Goal: Task Accomplishment & Management: Complete application form

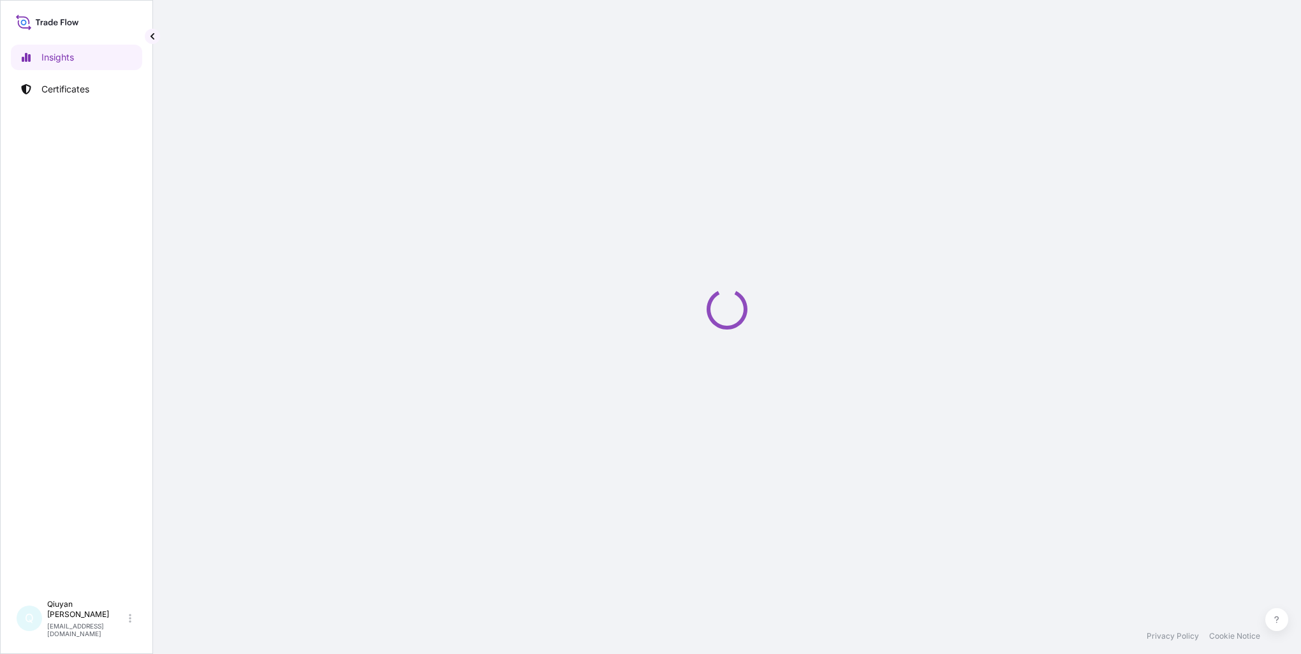
select select "2025"
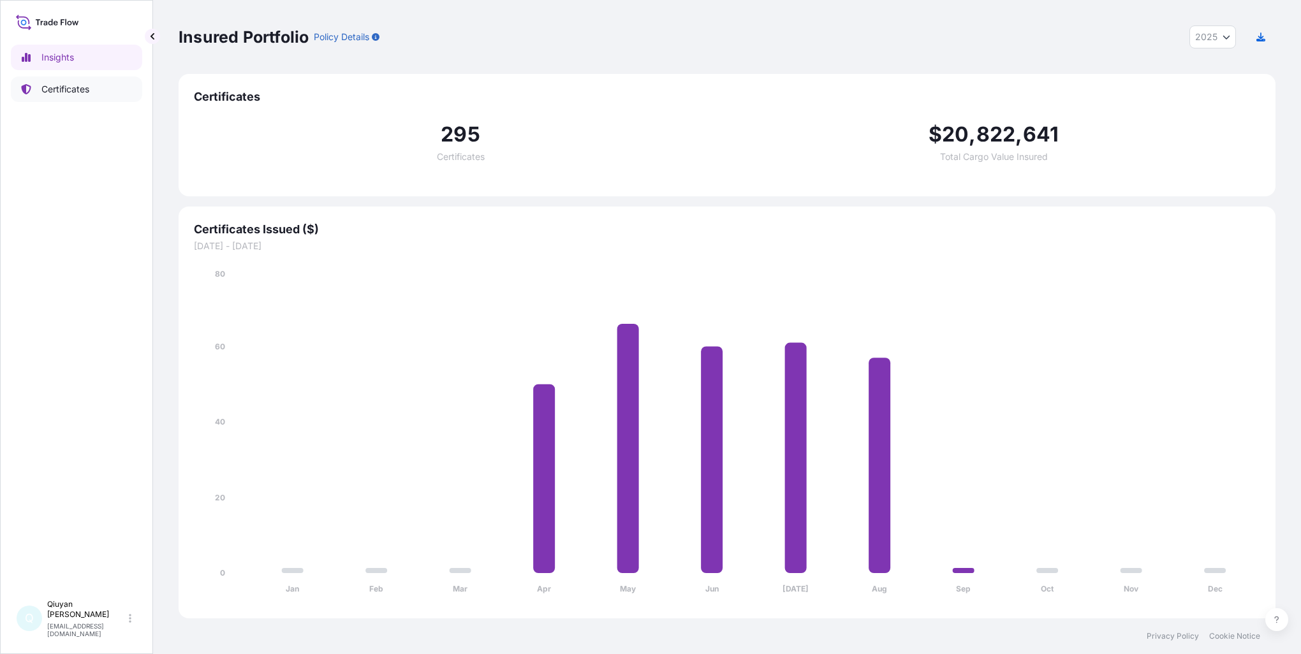
click at [43, 88] on p "Certificates" at bounding box center [65, 89] width 48 height 13
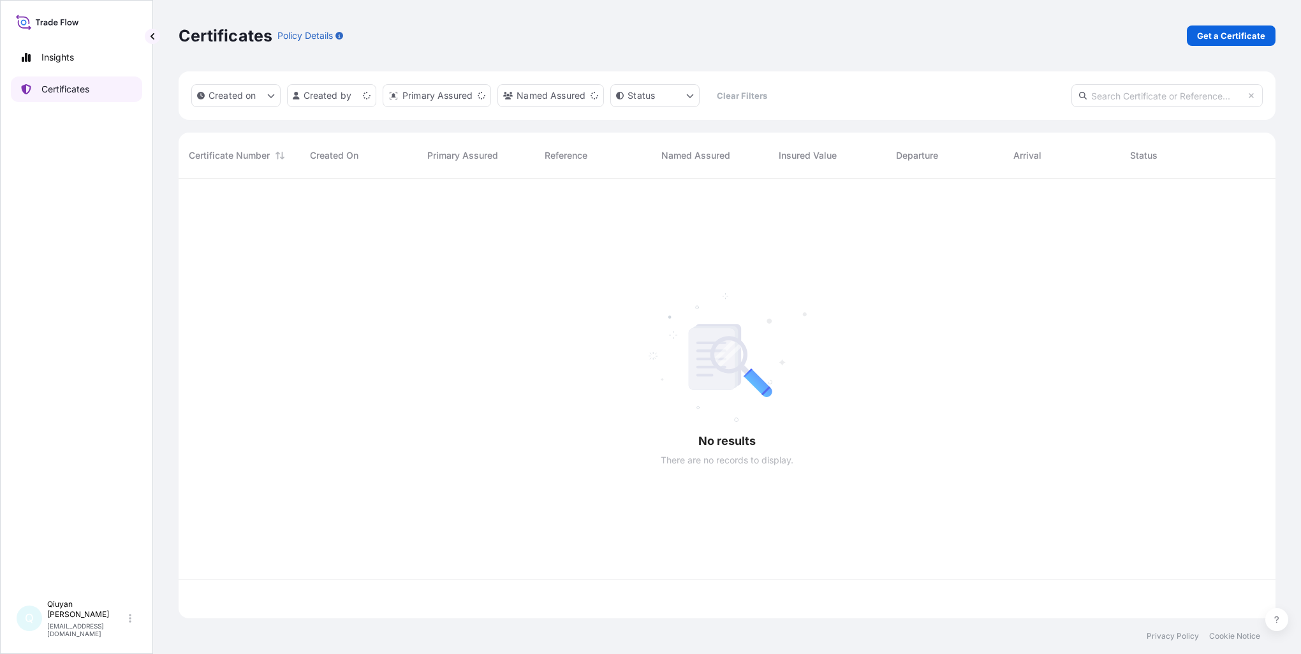
scroll to position [437, 1087]
click at [1108, 97] on input "text" at bounding box center [1166, 95] width 191 height 23
paste input "[PHONE_NUMBER]"
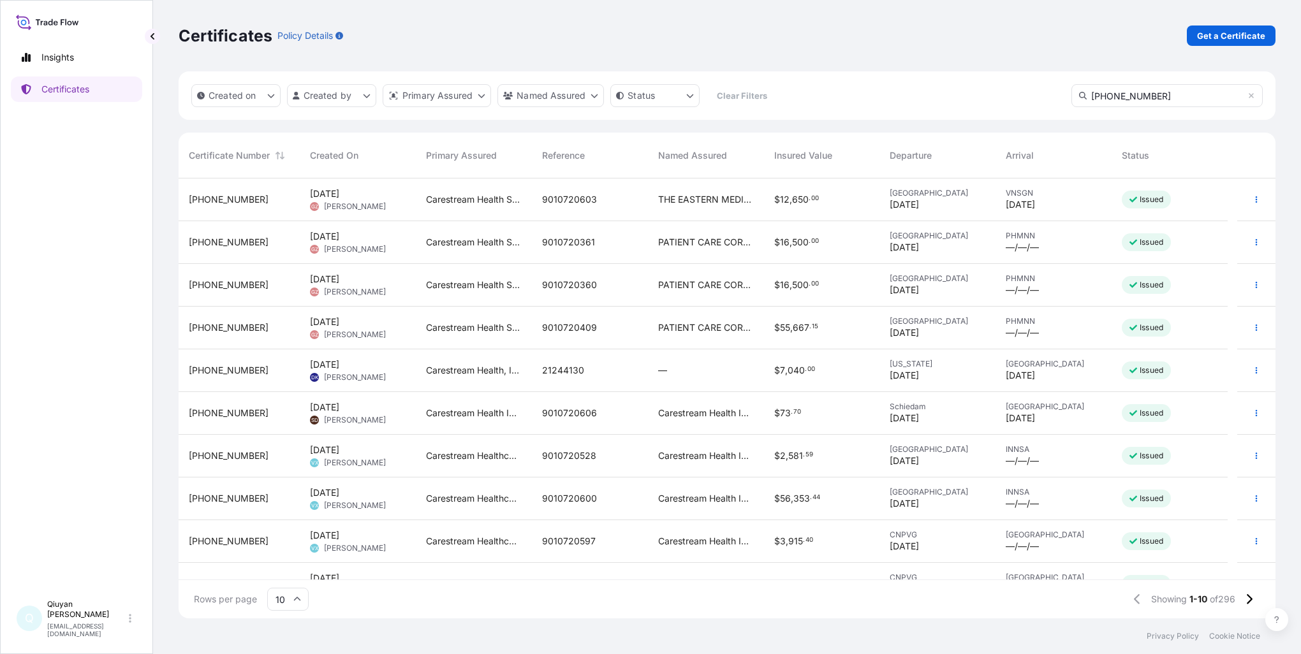
type input "[PHONE_NUMBER]"
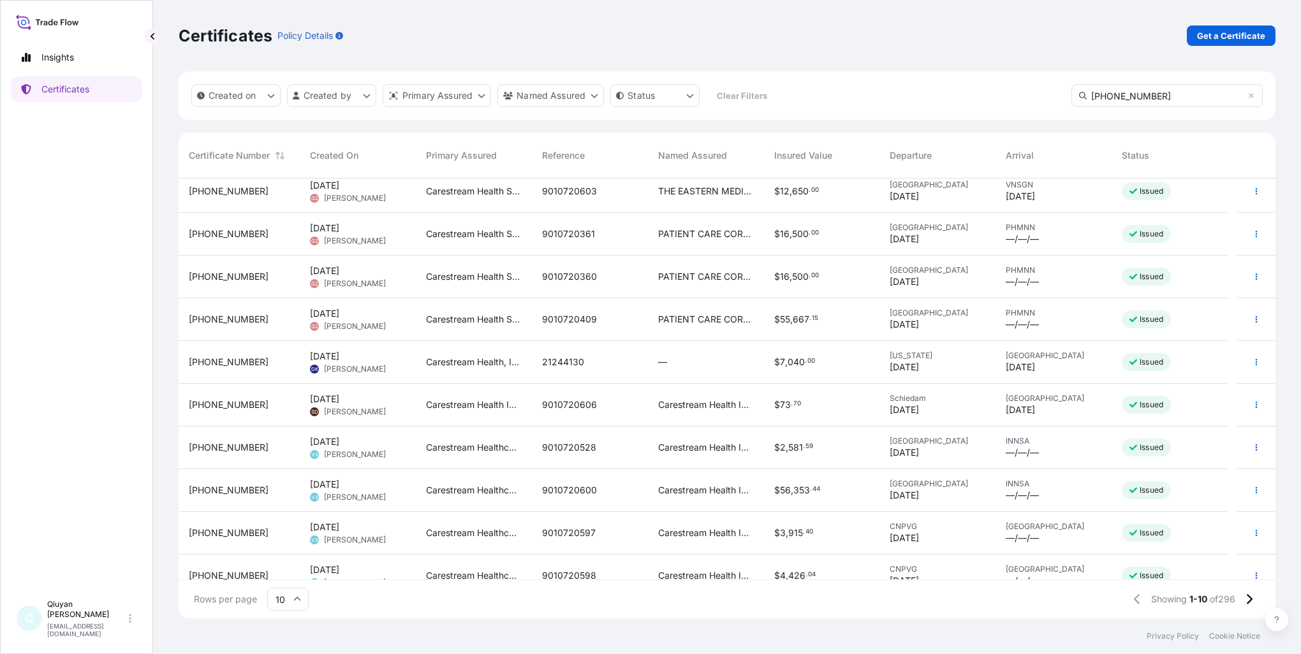
scroll to position [0, 0]
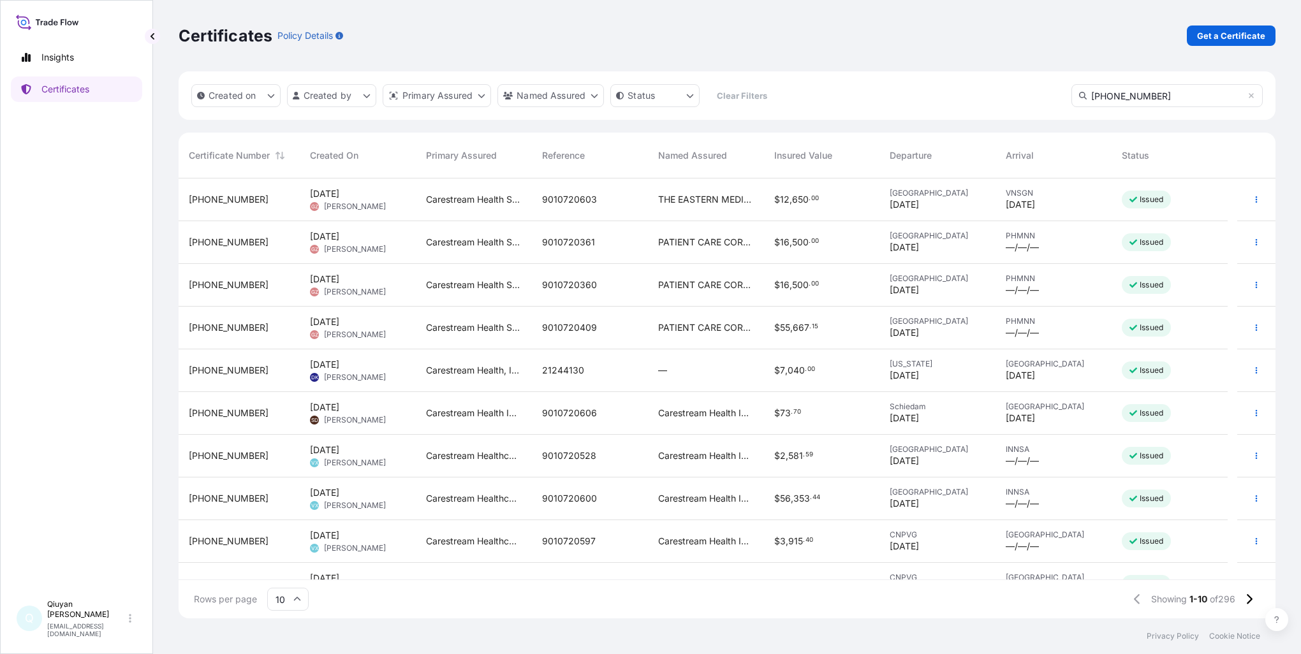
click at [1167, 95] on input "[PHONE_NUMBER]" at bounding box center [1166, 95] width 191 height 23
click at [1263, 34] on p "Get a Certificate" at bounding box center [1231, 35] width 68 height 13
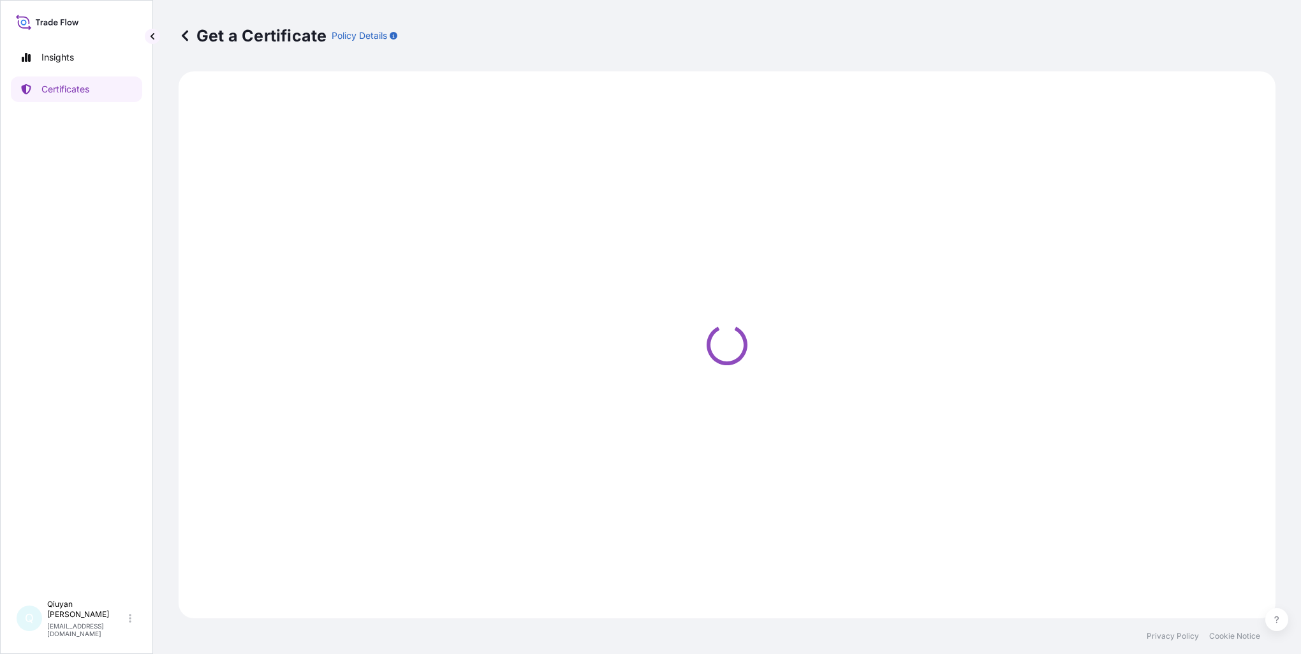
select select "Barge"
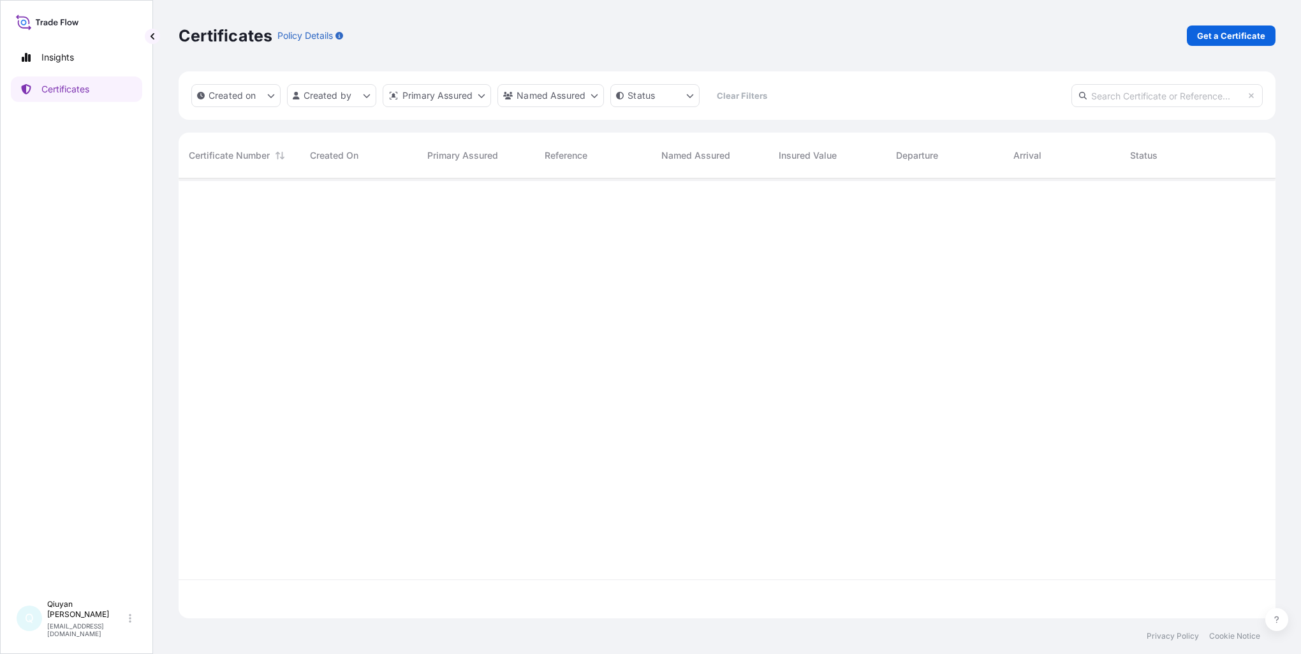
scroll to position [437, 1087]
click at [1099, 96] on input "text" at bounding box center [1166, 95] width 191 height 23
paste input "[PHONE_NUMBER]"
type input "[PHONE_NUMBER]"
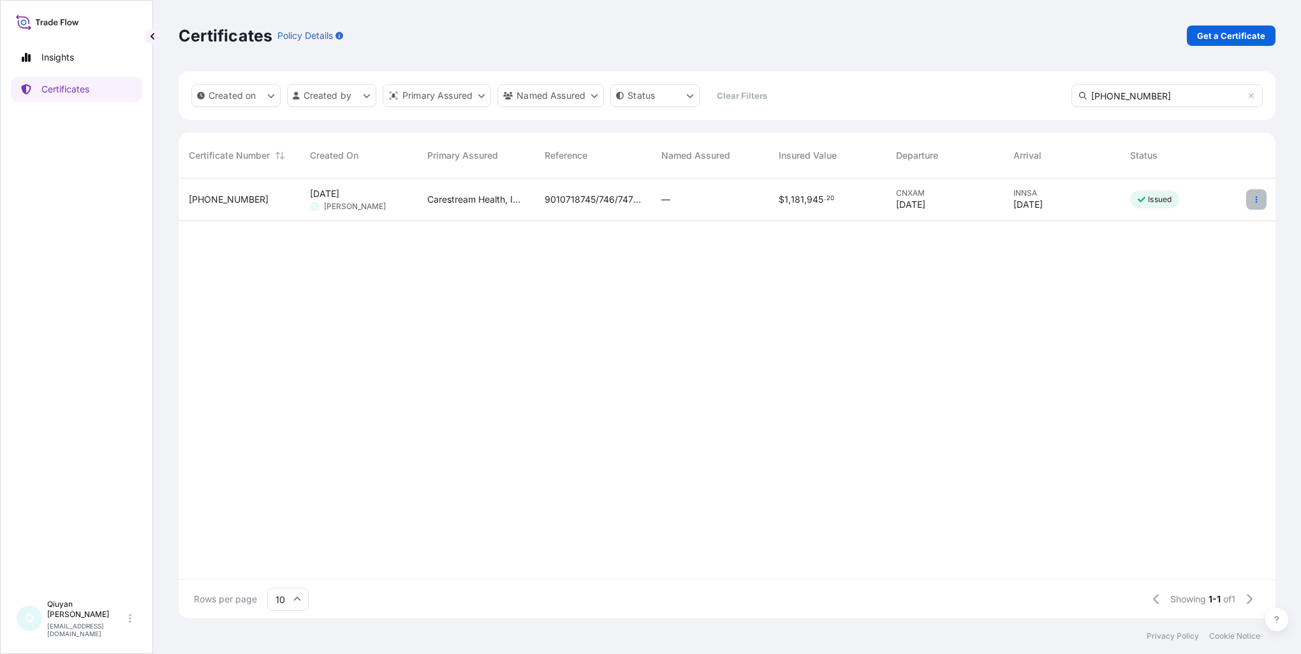
click at [1257, 196] on icon "button" at bounding box center [1256, 200] width 8 height 8
click at [1194, 207] on p "Duplicate certificate" at bounding box center [1194, 202] width 84 height 13
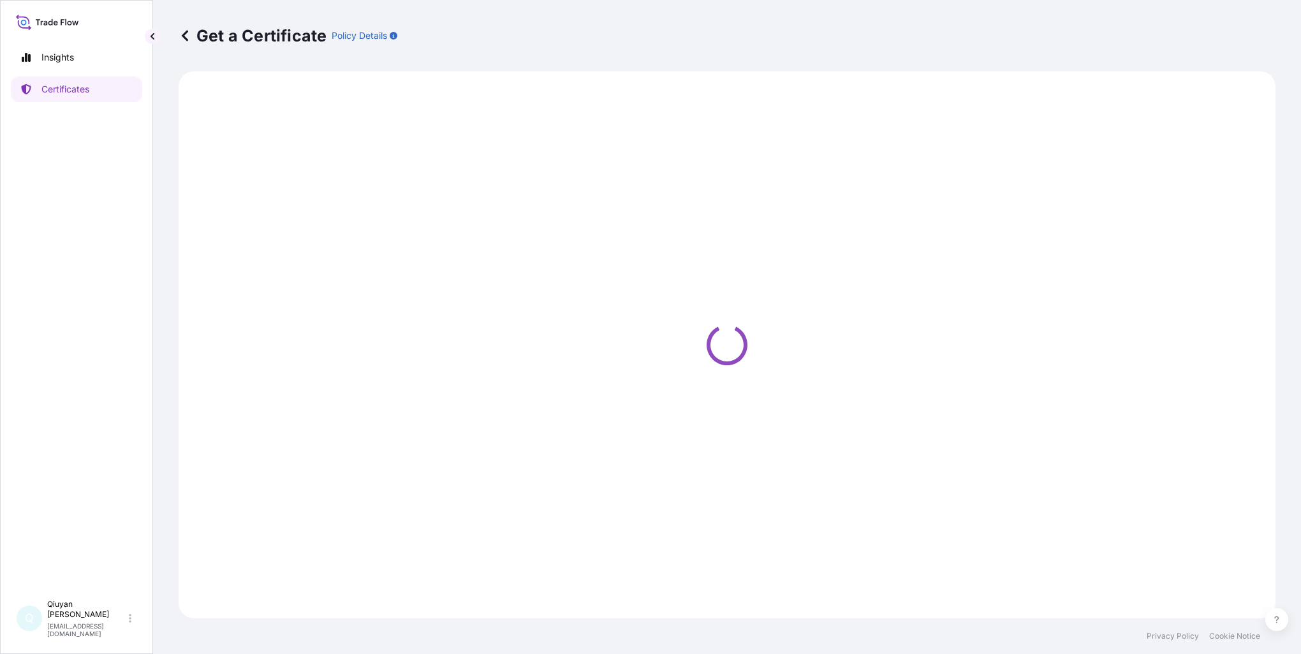
select select "Ocean Vessel"
select select "32008"
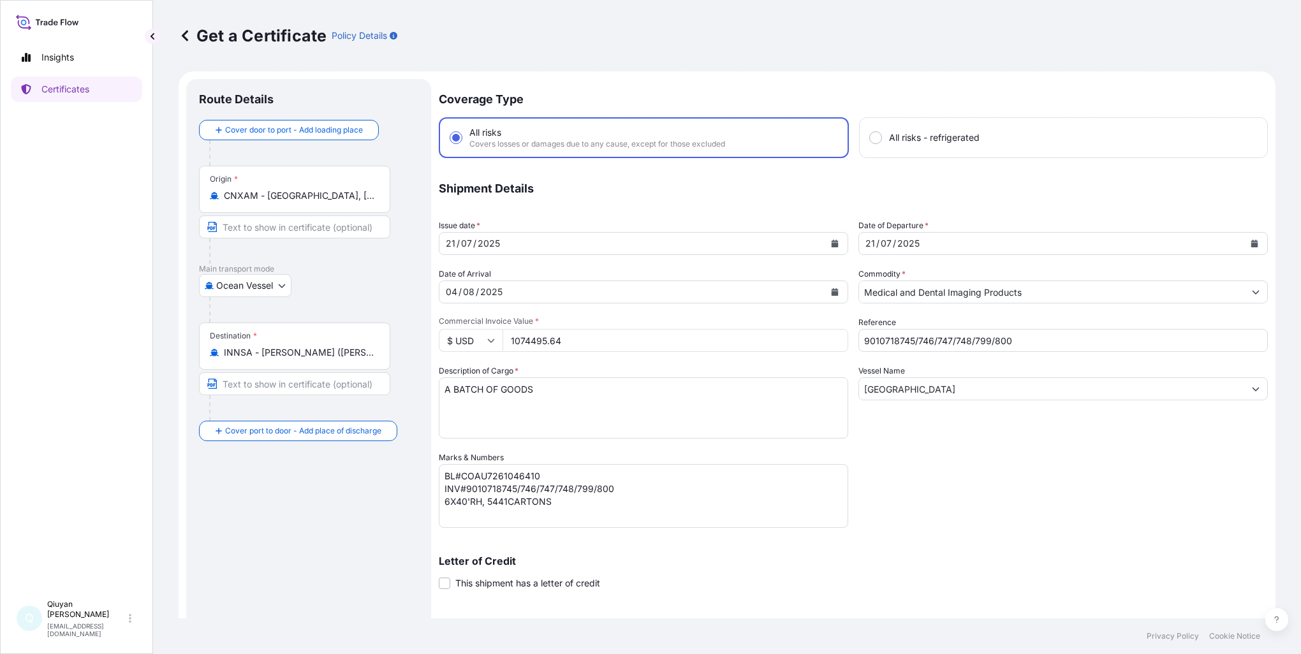
click at [832, 244] on icon "Calendar" at bounding box center [835, 244] width 7 height 8
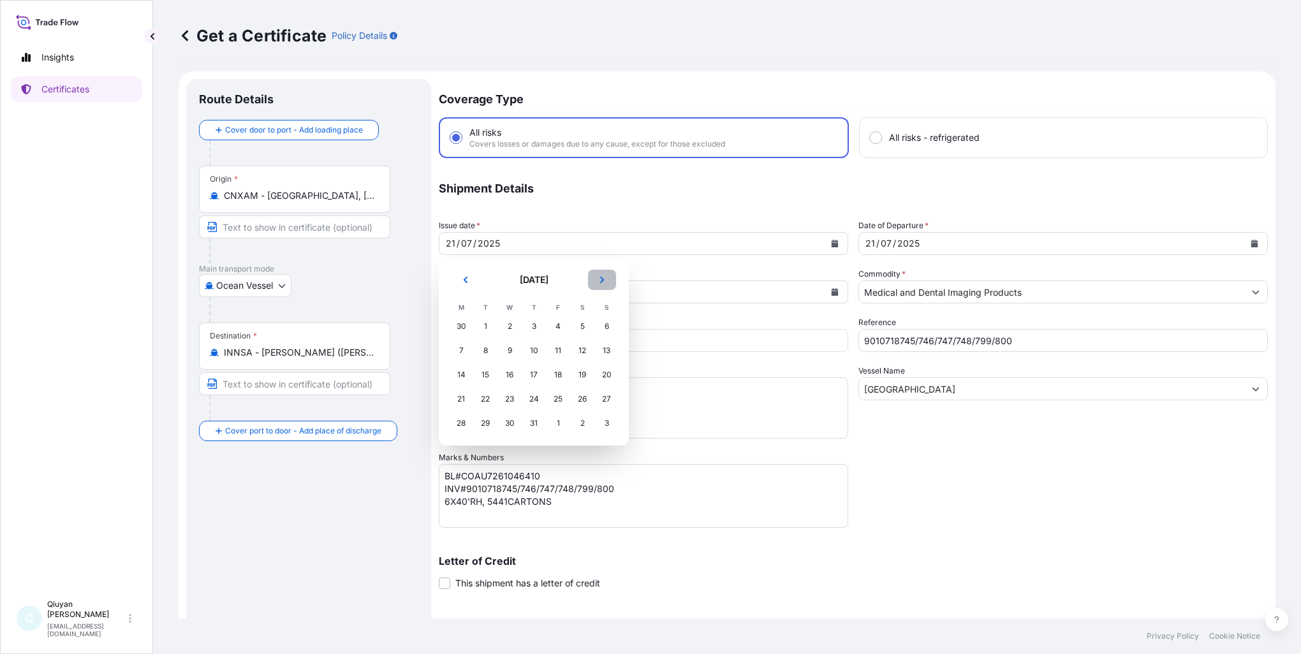
click at [604, 284] on button "Next" at bounding box center [602, 280] width 28 height 20
click at [606, 284] on button "Next" at bounding box center [602, 280] width 28 height 20
click at [466, 325] on div "1" at bounding box center [461, 326] width 23 height 23
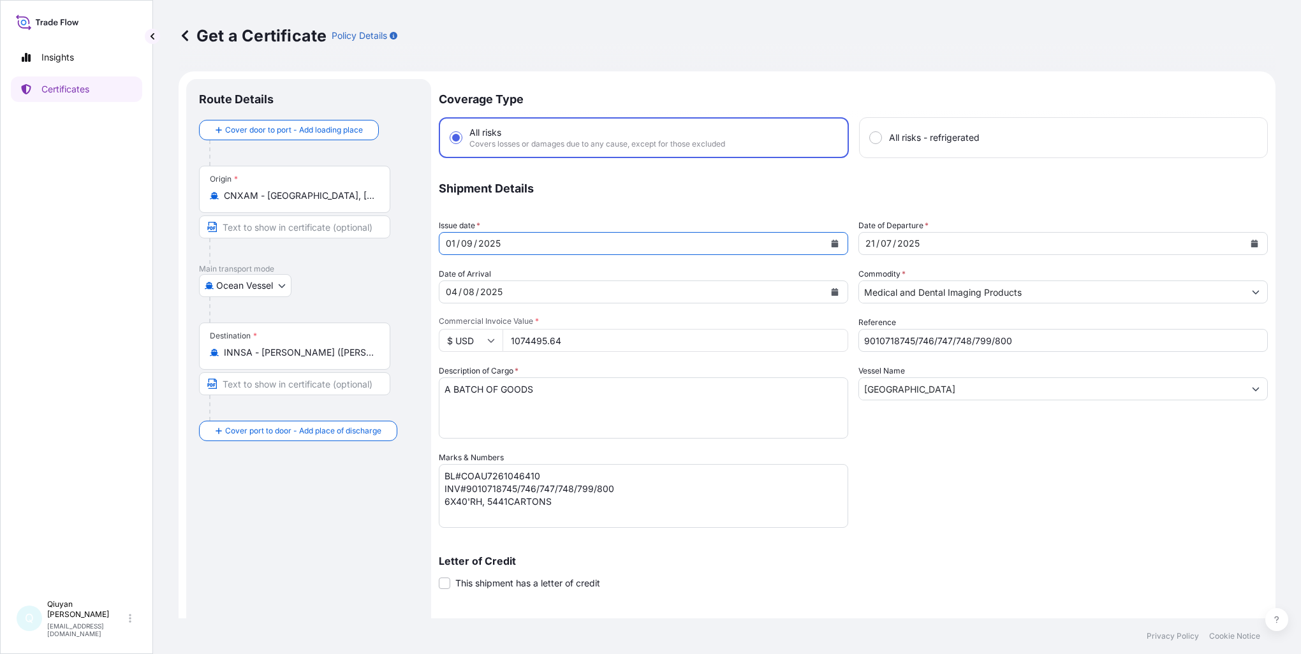
click at [928, 242] on div "[DATE]" at bounding box center [1051, 243] width 385 height 23
click at [1249, 243] on button "Calendar" at bounding box center [1254, 243] width 20 height 20
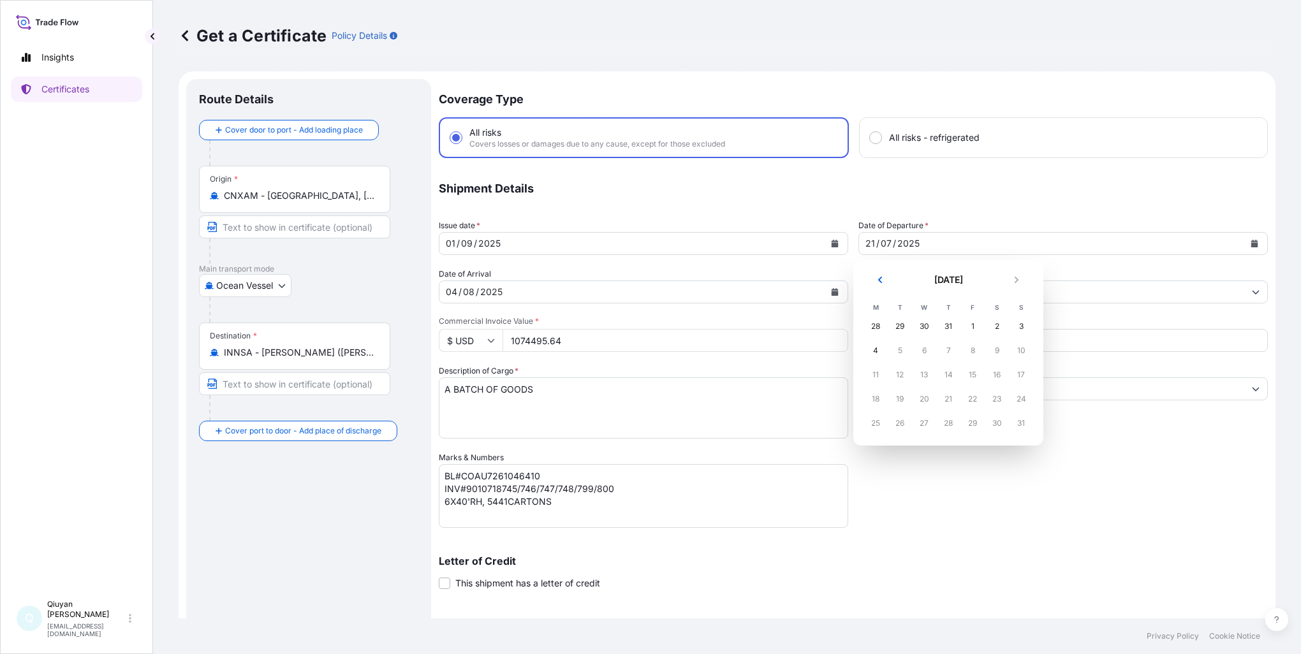
click at [1021, 402] on div "24" at bounding box center [1020, 399] width 23 height 23
click at [1022, 400] on div "24" at bounding box center [1020, 399] width 23 height 23
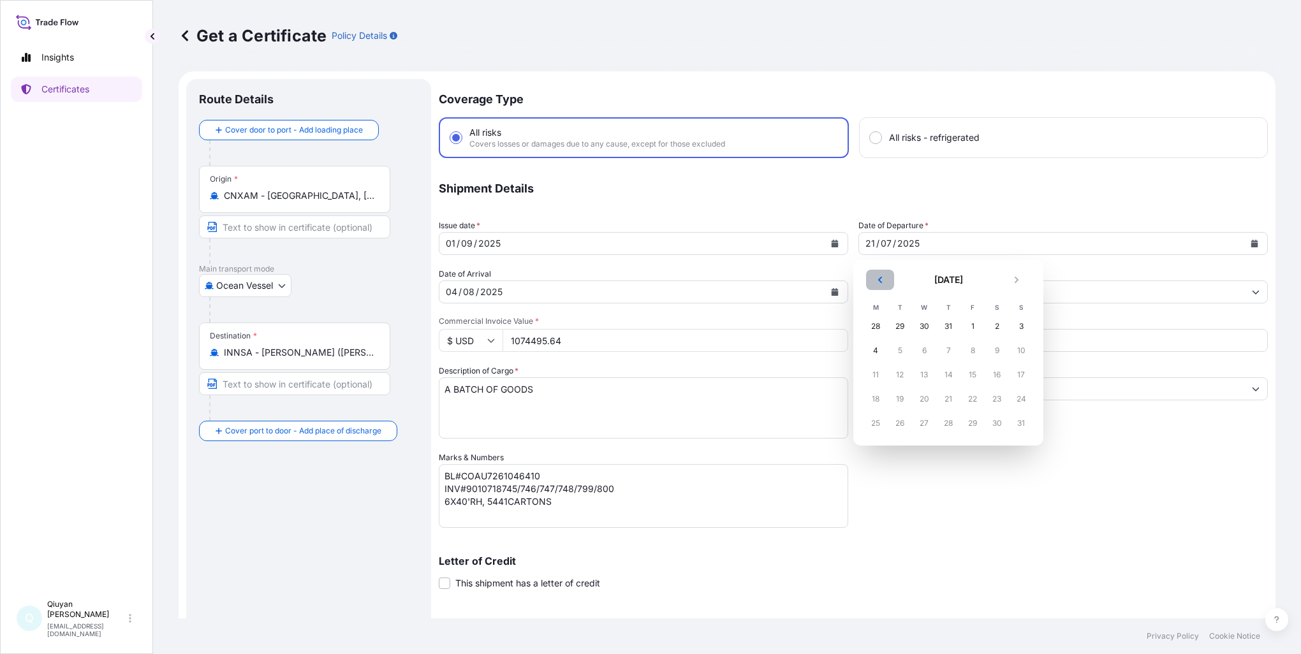
click at [884, 280] on button "Previous" at bounding box center [880, 280] width 28 height 20
click at [1023, 403] on div "24" at bounding box center [1020, 399] width 23 height 23
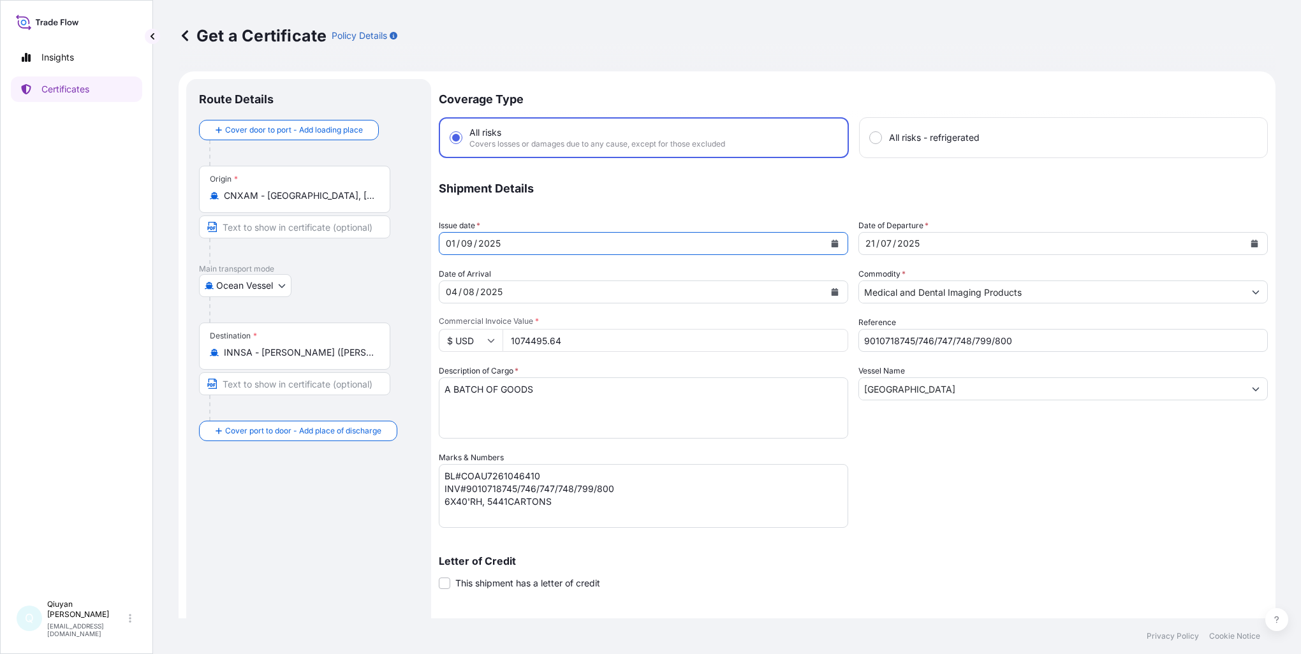
click at [837, 244] on button "Calendar" at bounding box center [835, 243] width 20 height 20
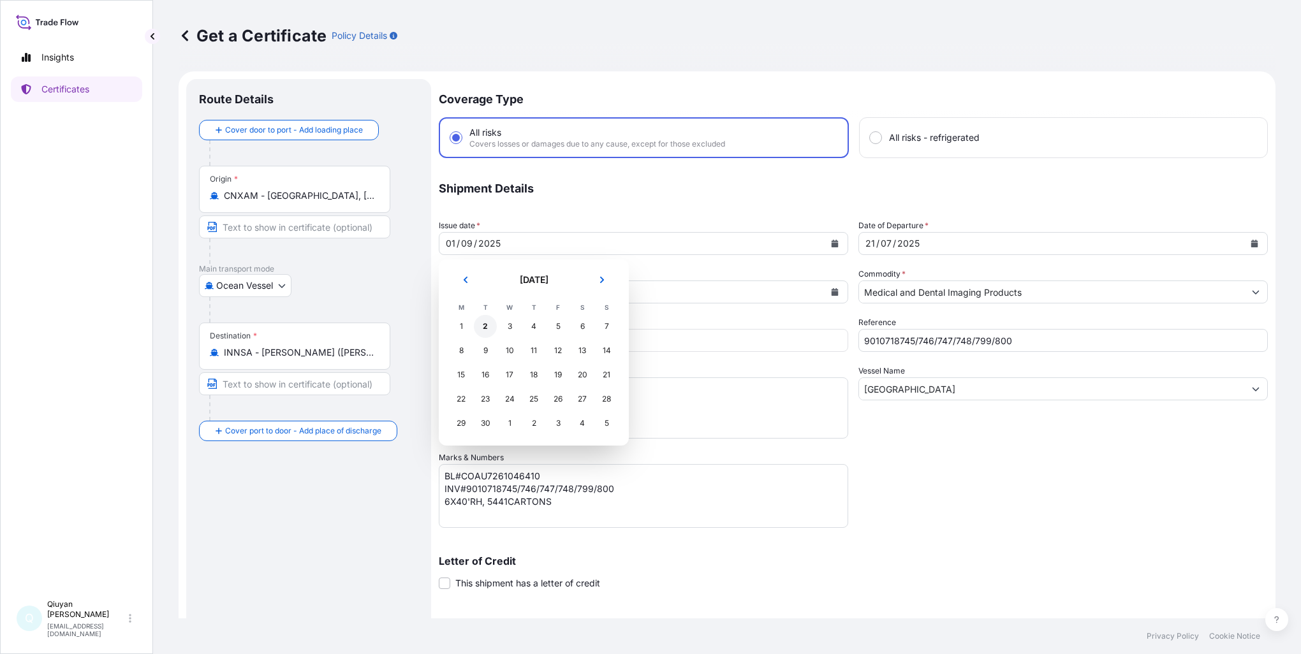
click at [487, 329] on div "2" at bounding box center [485, 326] width 23 height 23
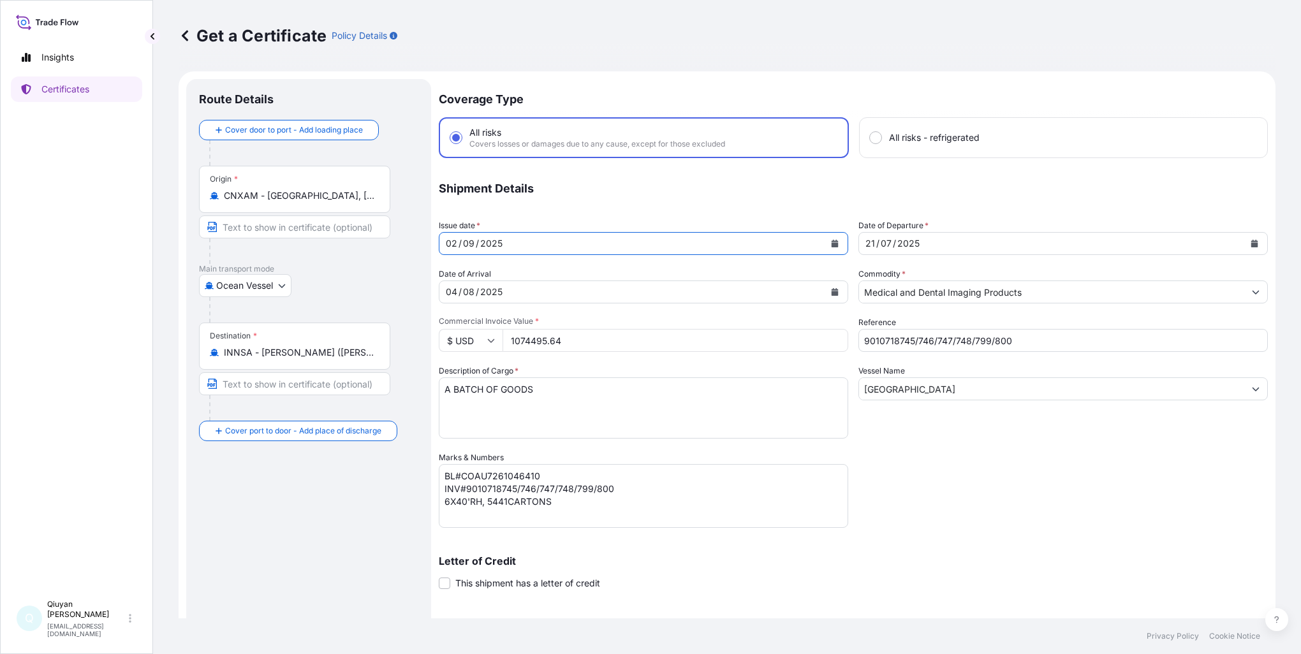
click at [932, 244] on div "[DATE]" at bounding box center [1051, 243] width 385 height 23
click at [1251, 242] on icon "Calendar" at bounding box center [1254, 244] width 7 height 8
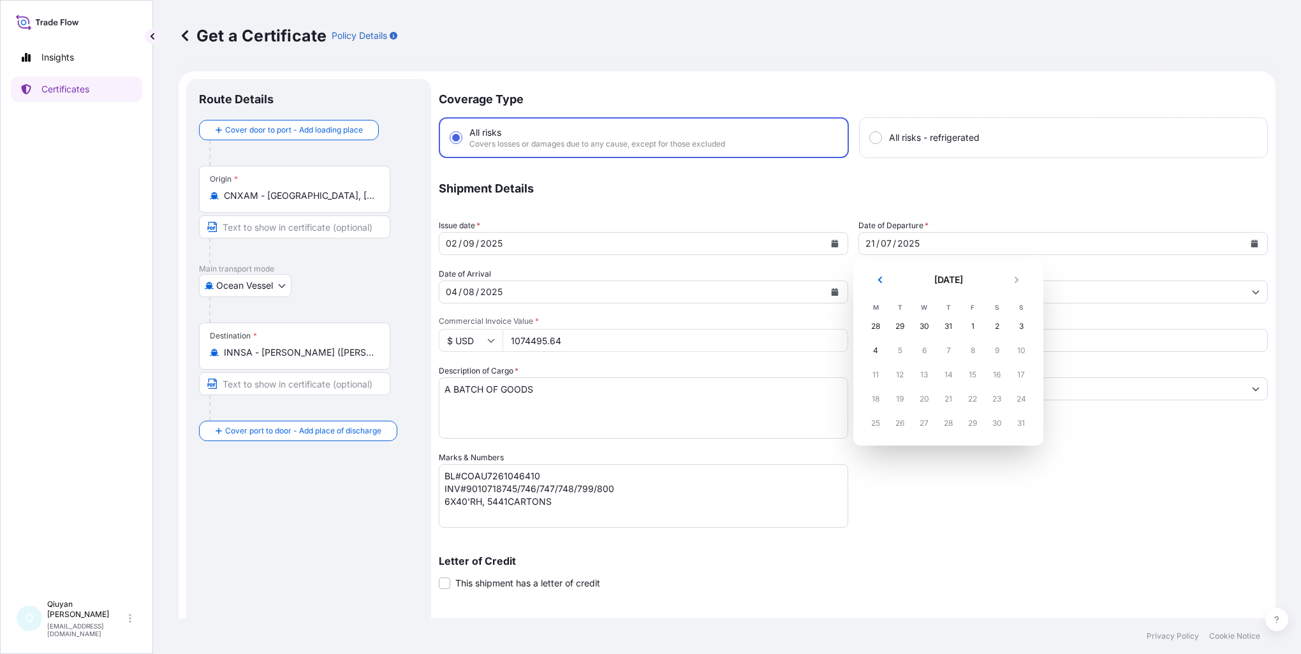
click at [1022, 399] on div "24" at bounding box center [1020, 399] width 23 height 23
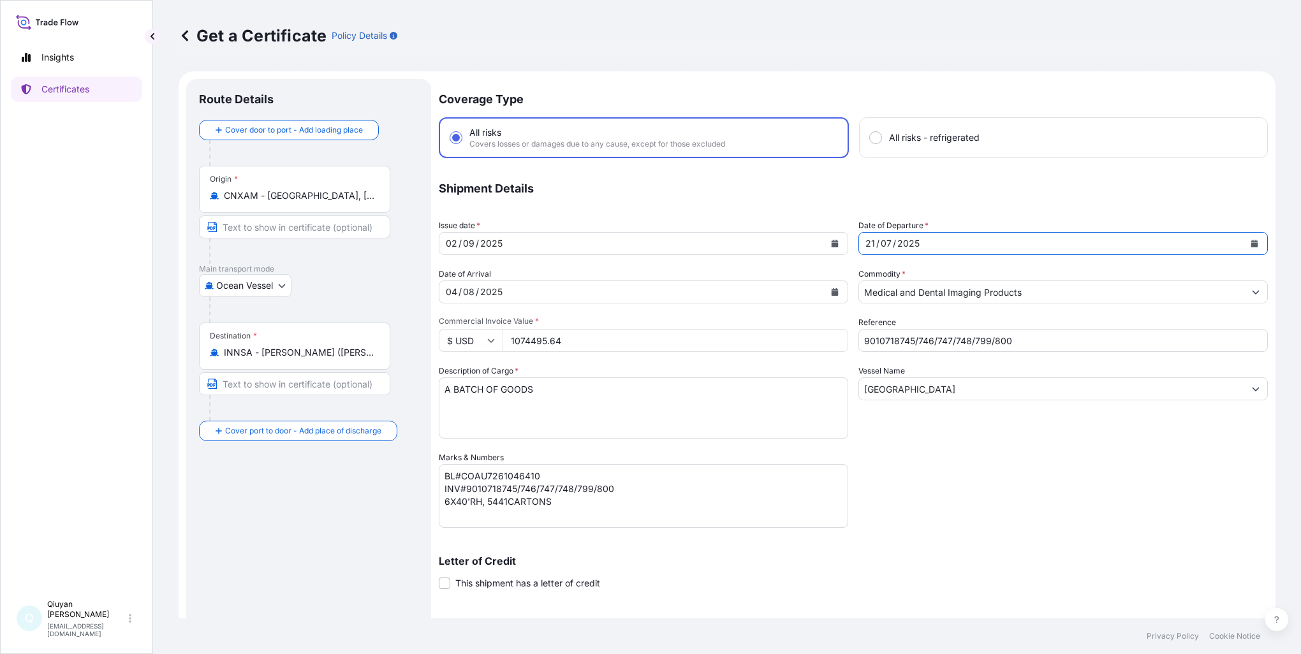
click at [1251, 241] on icon "Calendar" at bounding box center [1254, 244] width 7 height 8
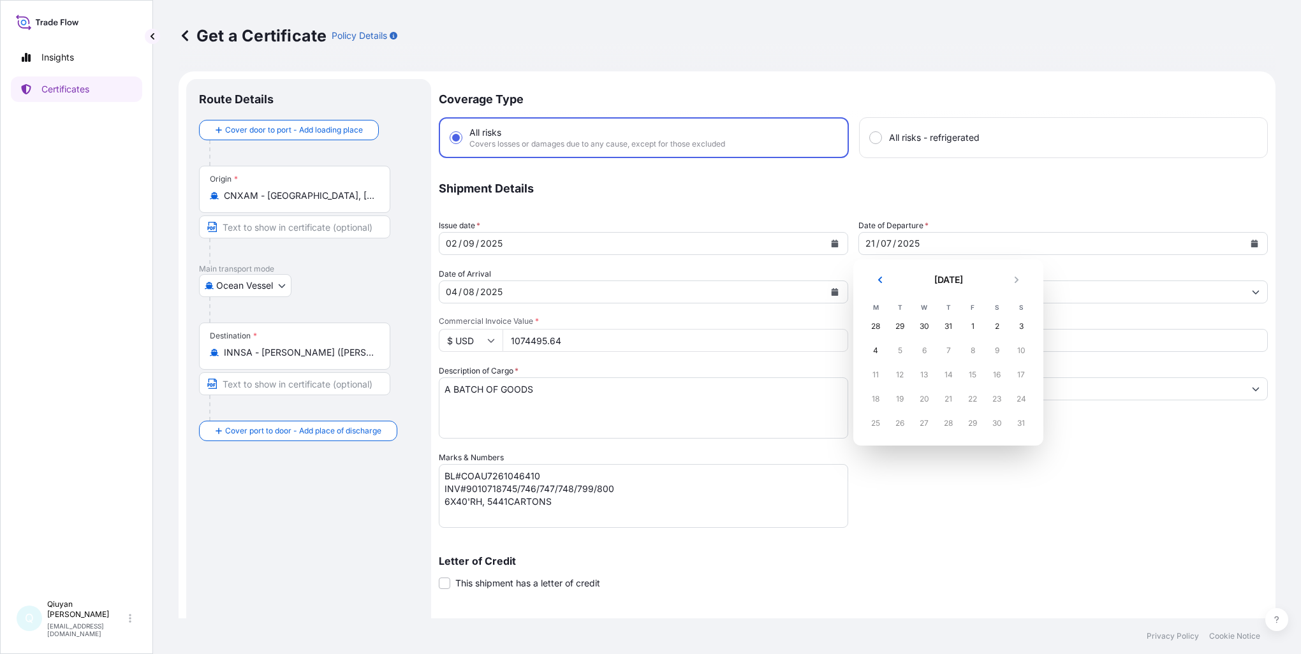
click at [1020, 402] on div "24" at bounding box center [1020, 399] width 23 height 23
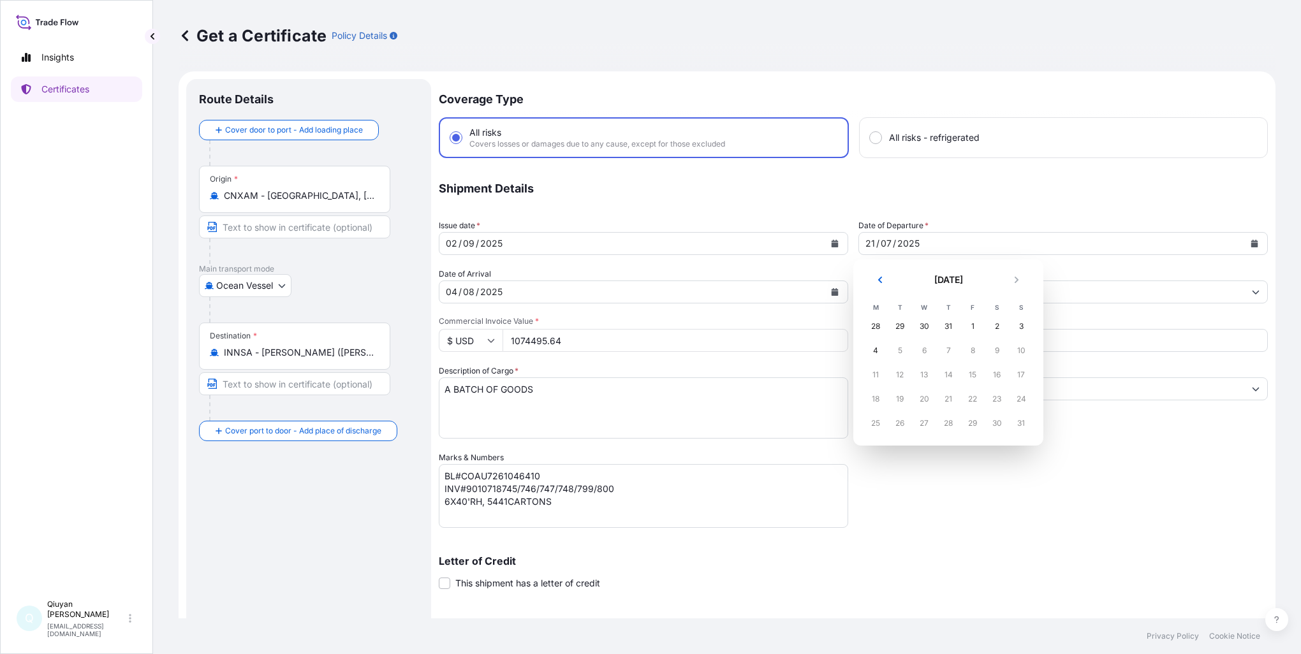
click at [951, 330] on div "31" at bounding box center [948, 326] width 23 height 23
click at [930, 330] on div "30" at bounding box center [924, 326] width 23 height 23
click at [914, 328] on div "30" at bounding box center [924, 326] width 23 height 23
click at [883, 328] on div "28" at bounding box center [875, 326] width 23 height 23
click at [932, 328] on div "30" at bounding box center [924, 326] width 23 height 23
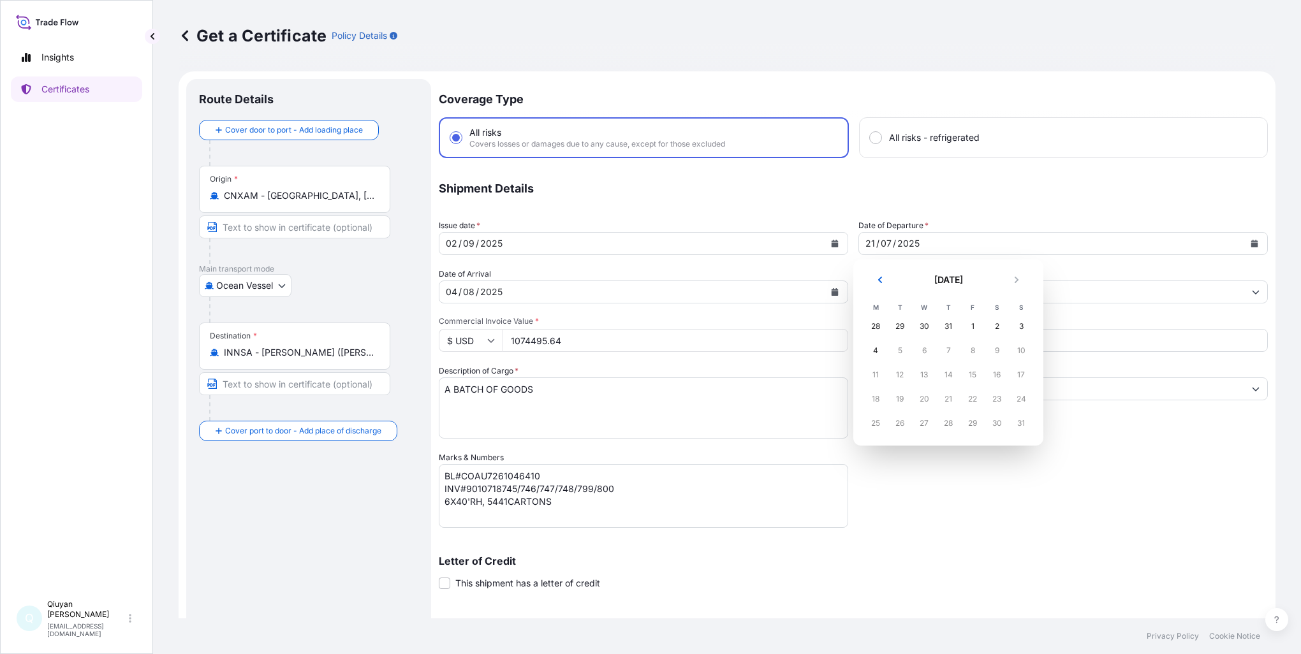
click at [932, 328] on div "30" at bounding box center [924, 326] width 23 height 23
click at [981, 328] on div "1" at bounding box center [972, 326] width 23 height 23
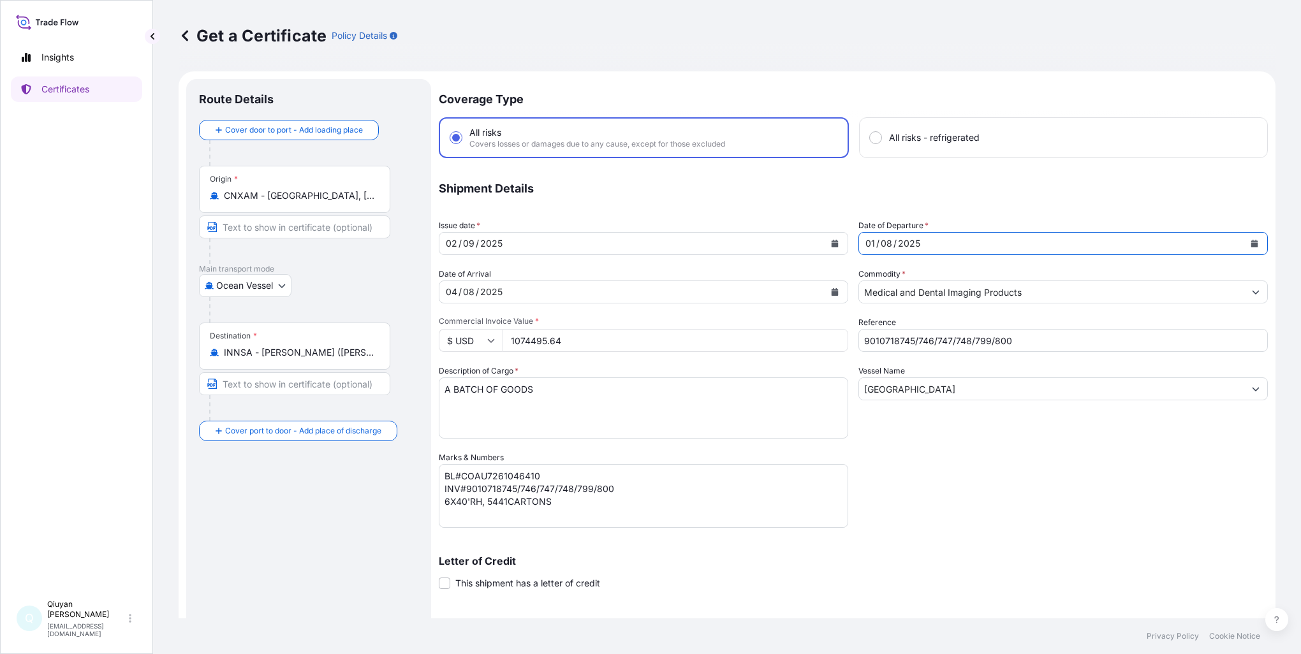
click at [928, 238] on div "[DATE]" at bounding box center [1051, 243] width 385 height 23
click at [1251, 246] on icon "Calendar" at bounding box center [1254, 244] width 7 height 8
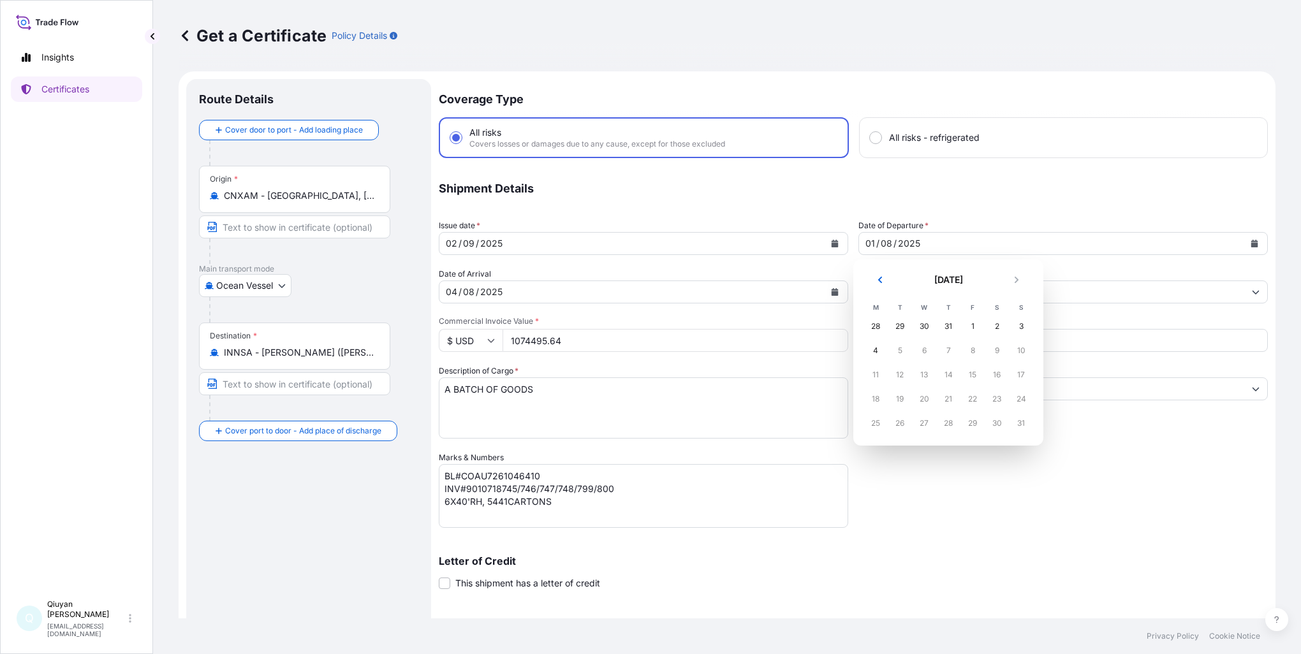
click at [1022, 402] on div "24" at bounding box center [1020, 399] width 23 height 23
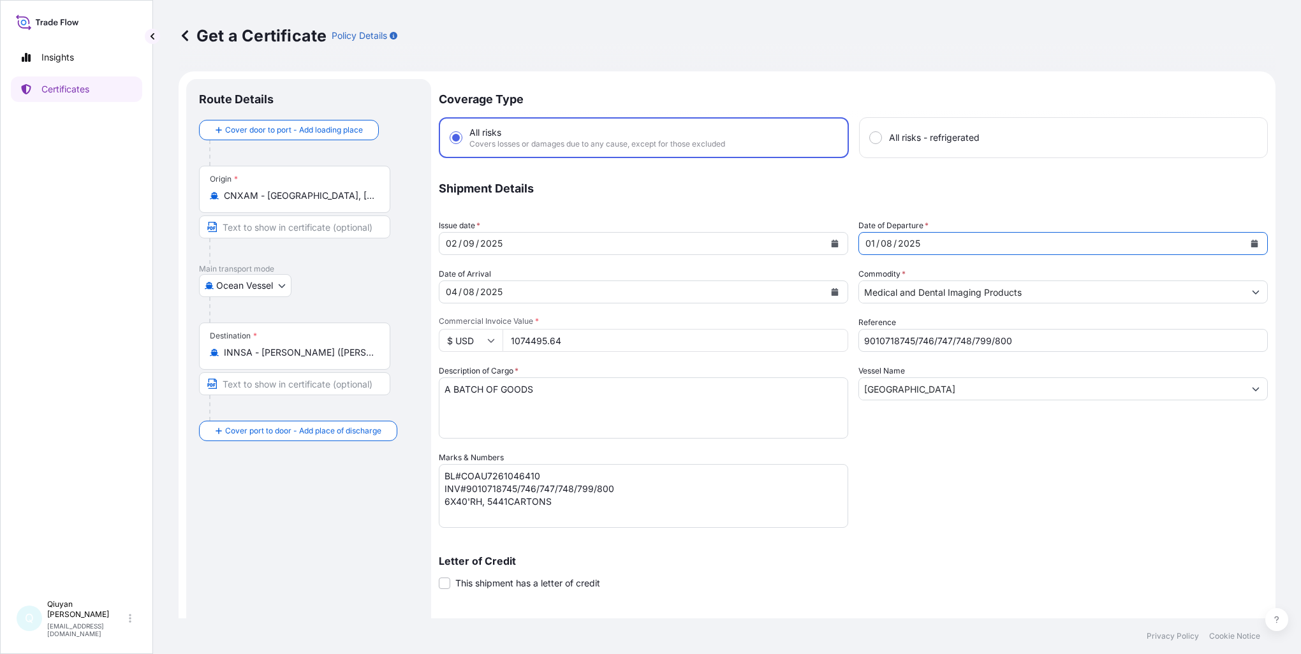
click at [1097, 487] on div "Coverage Type All risks Covers losses or damages due to any cause, except for t…" at bounding box center [853, 404] width 829 height 651
click at [939, 243] on div "[DATE]" at bounding box center [1051, 243] width 385 height 23
click at [1249, 246] on button "Calendar" at bounding box center [1254, 243] width 20 height 20
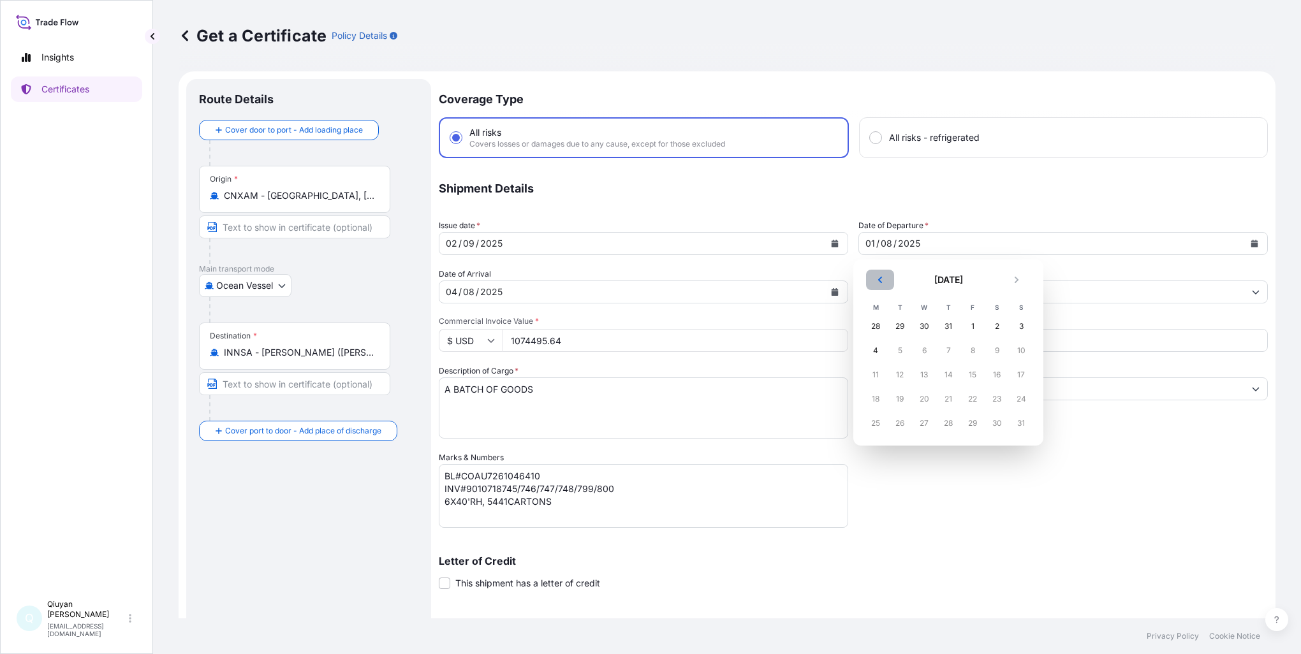
click at [882, 284] on button "Previous" at bounding box center [880, 280] width 28 height 20
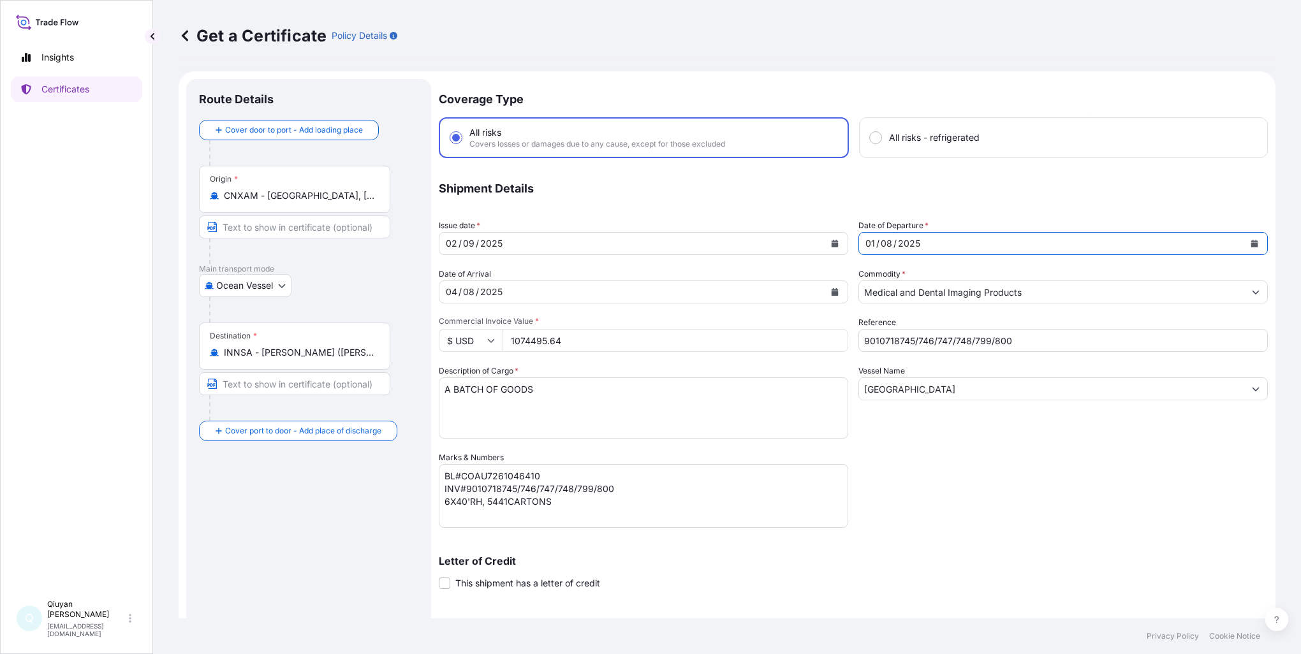
click at [518, 242] on div "[DATE]" at bounding box center [631, 243] width 385 height 23
click at [832, 244] on icon "Calendar" at bounding box center [835, 244] width 7 height 8
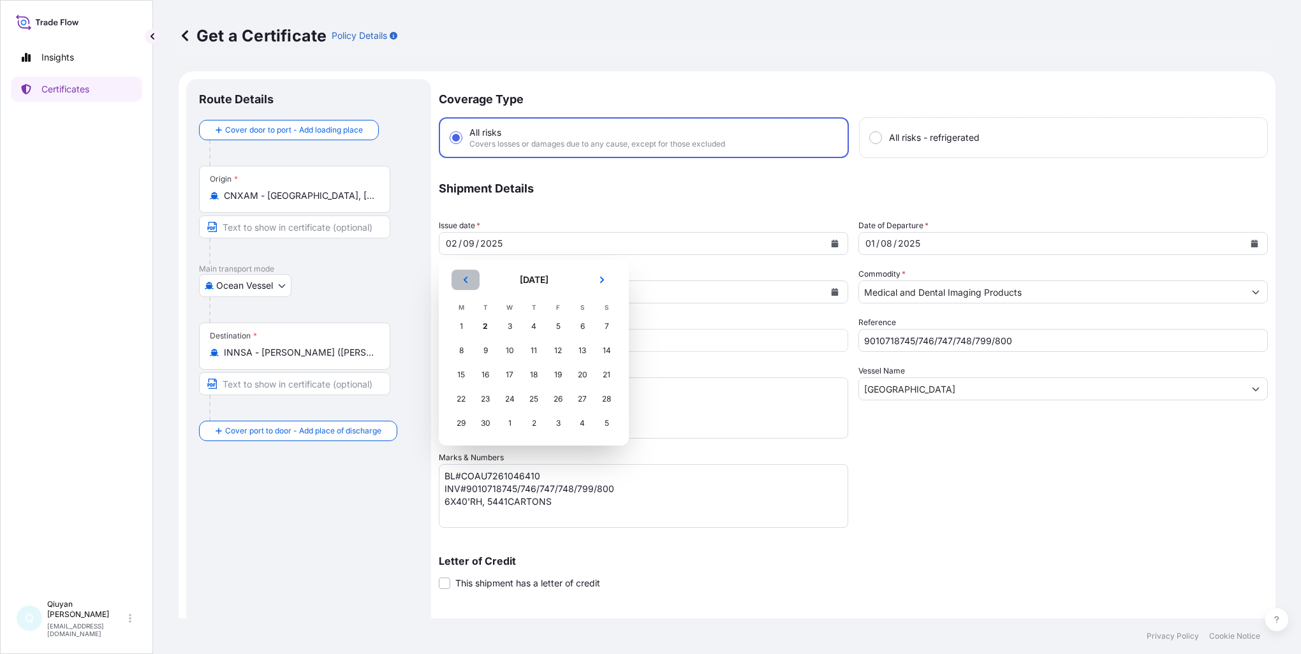
click at [466, 277] on icon "Previous" at bounding box center [466, 280] width 8 height 8
click at [607, 279] on button "Next" at bounding box center [602, 280] width 28 height 20
click at [488, 328] on div "2" at bounding box center [485, 326] width 23 height 23
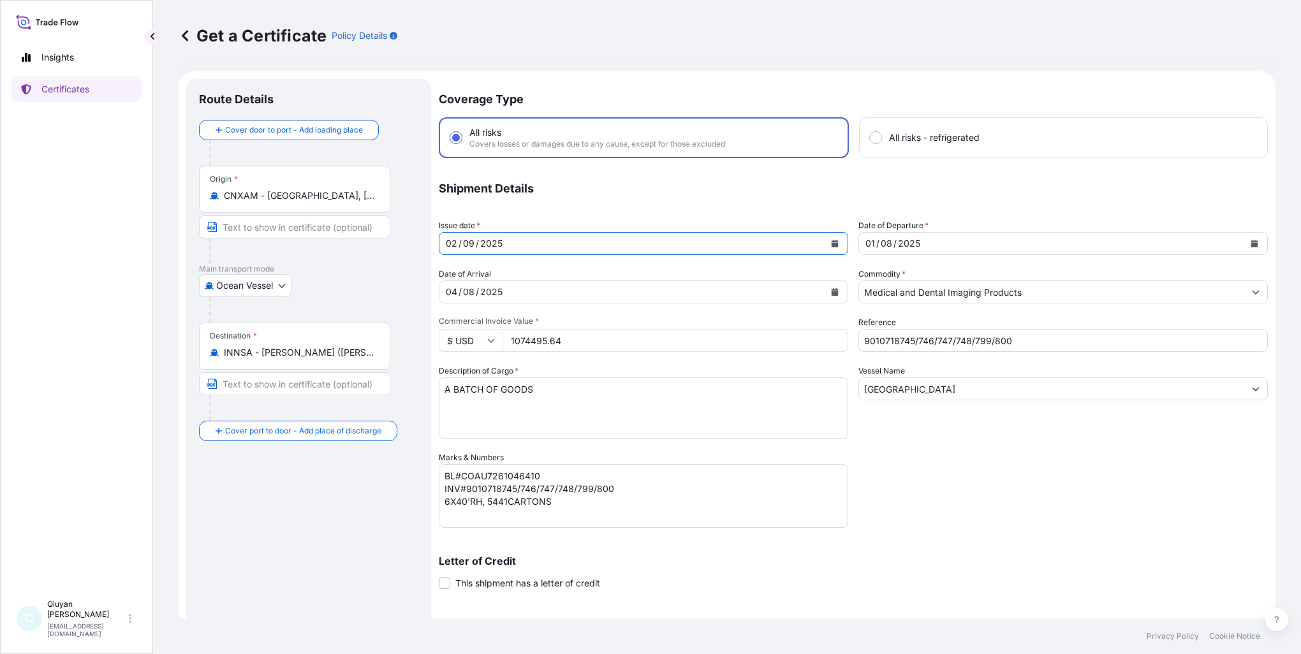
click at [1245, 238] on button "Calendar" at bounding box center [1254, 243] width 20 height 20
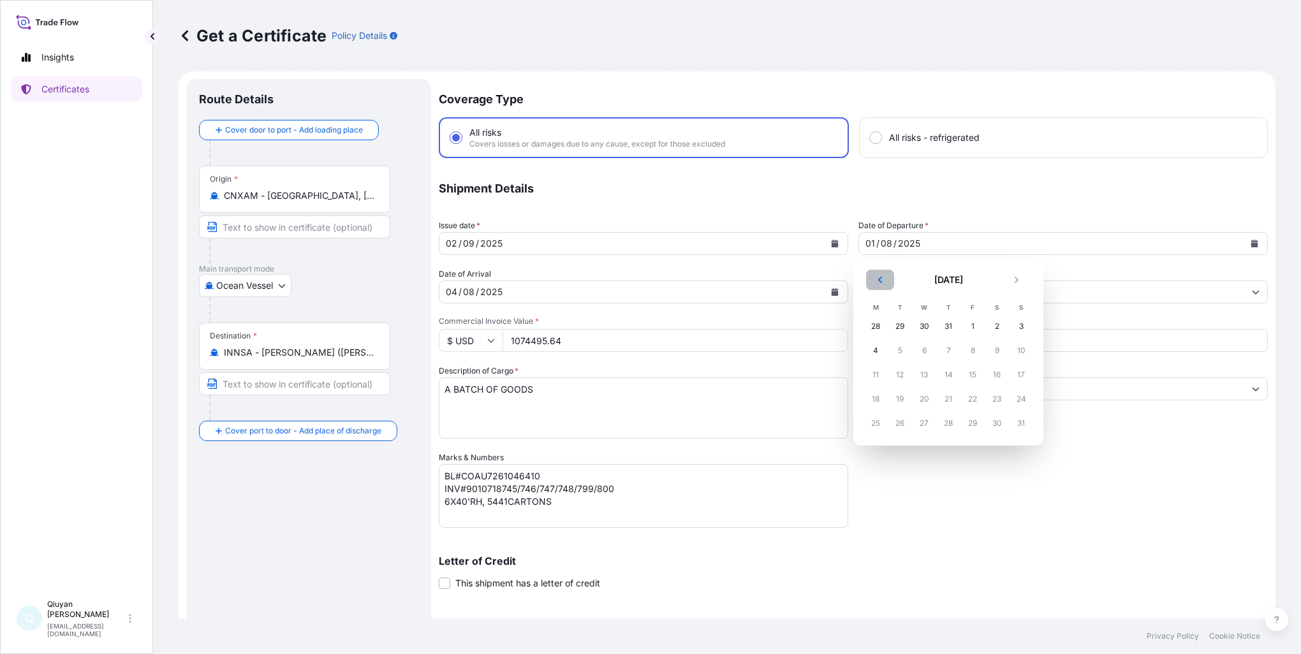
click at [879, 279] on icon "Previous" at bounding box center [880, 280] width 4 height 6
click at [881, 282] on icon "Previous" at bounding box center [880, 280] width 4 height 6
click at [882, 282] on icon "Previous" at bounding box center [880, 280] width 8 height 8
click at [1018, 282] on icon "Next" at bounding box center [1017, 280] width 8 height 8
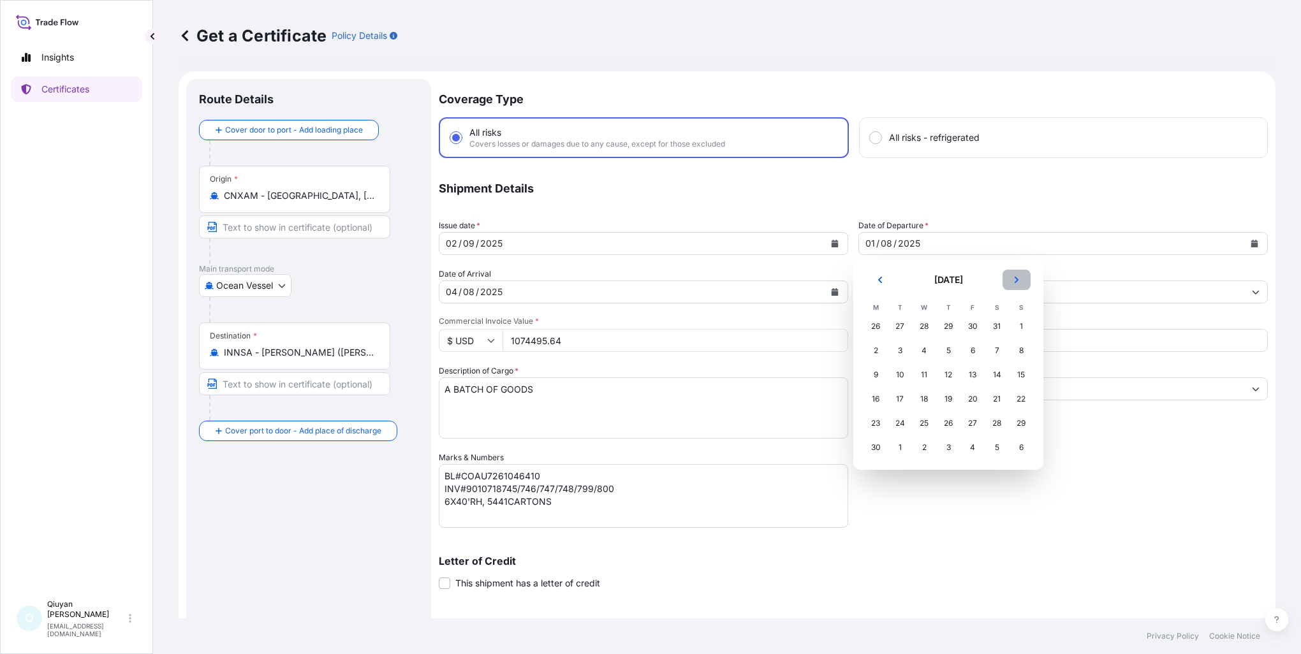
click at [1018, 282] on icon "Next" at bounding box center [1017, 280] width 8 height 8
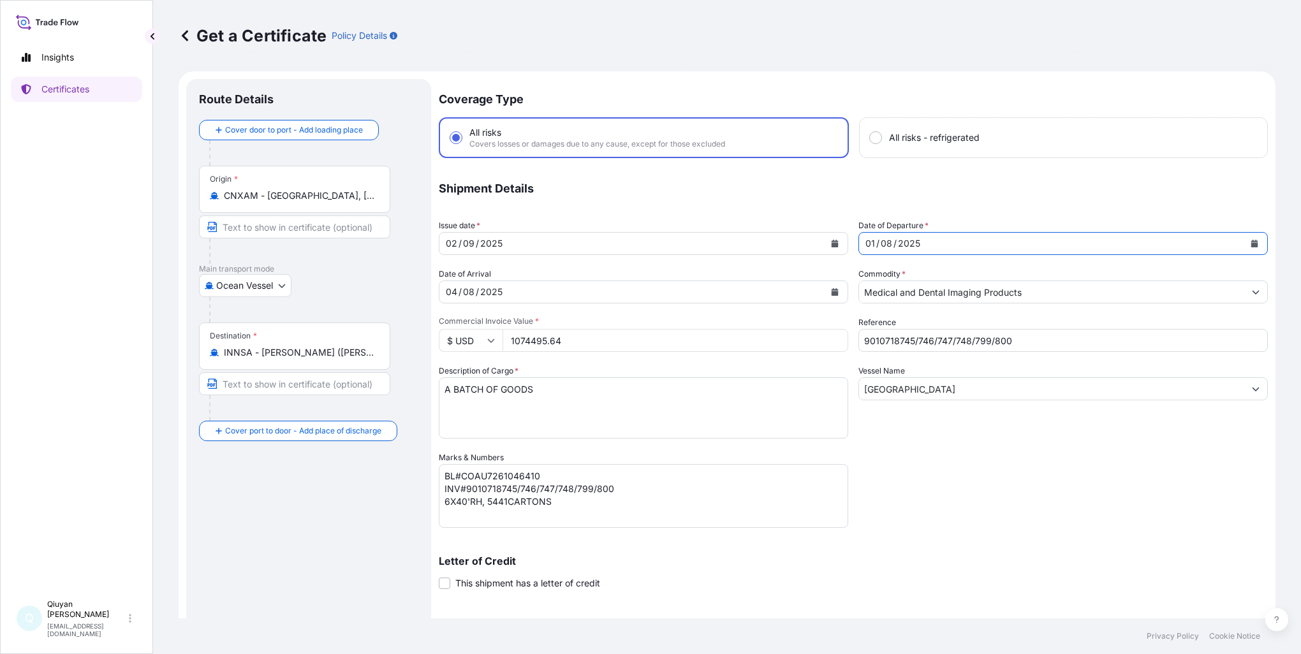
click at [833, 293] on icon "Calendar" at bounding box center [835, 292] width 7 height 8
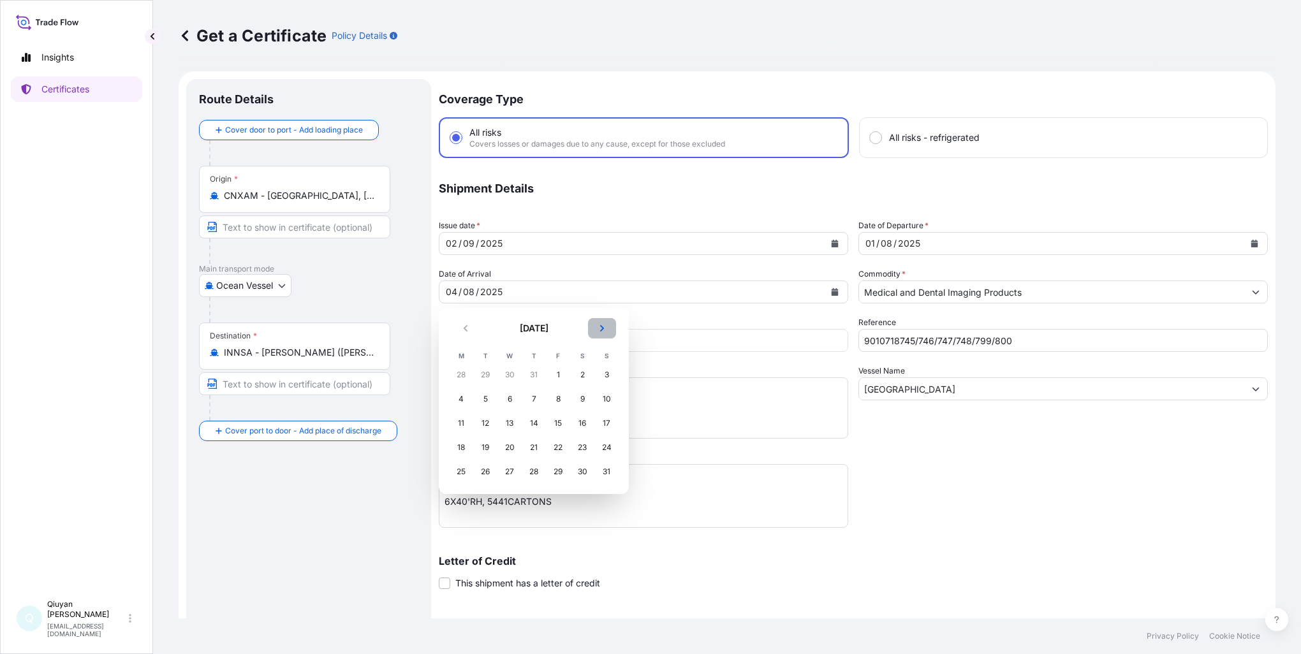
click at [608, 330] on button "Next" at bounding box center [602, 328] width 28 height 20
click at [462, 400] on div "8" at bounding box center [461, 399] width 23 height 23
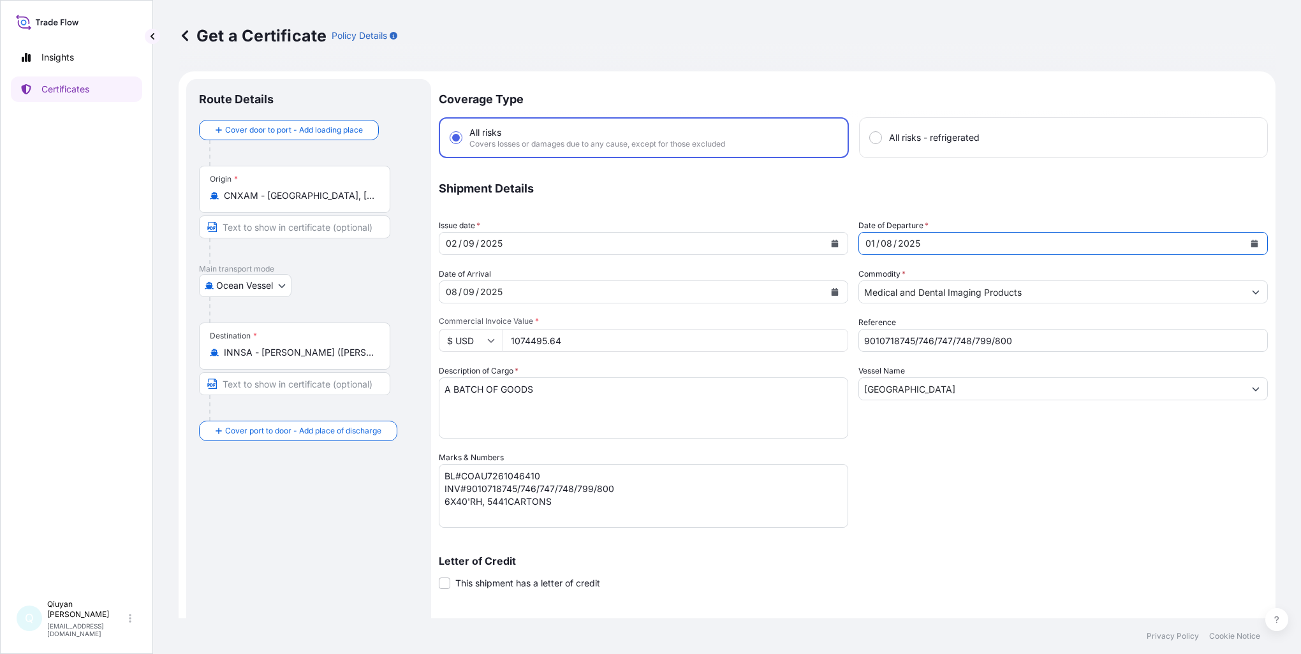
click at [1251, 246] on icon "Calendar" at bounding box center [1254, 244] width 7 height 8
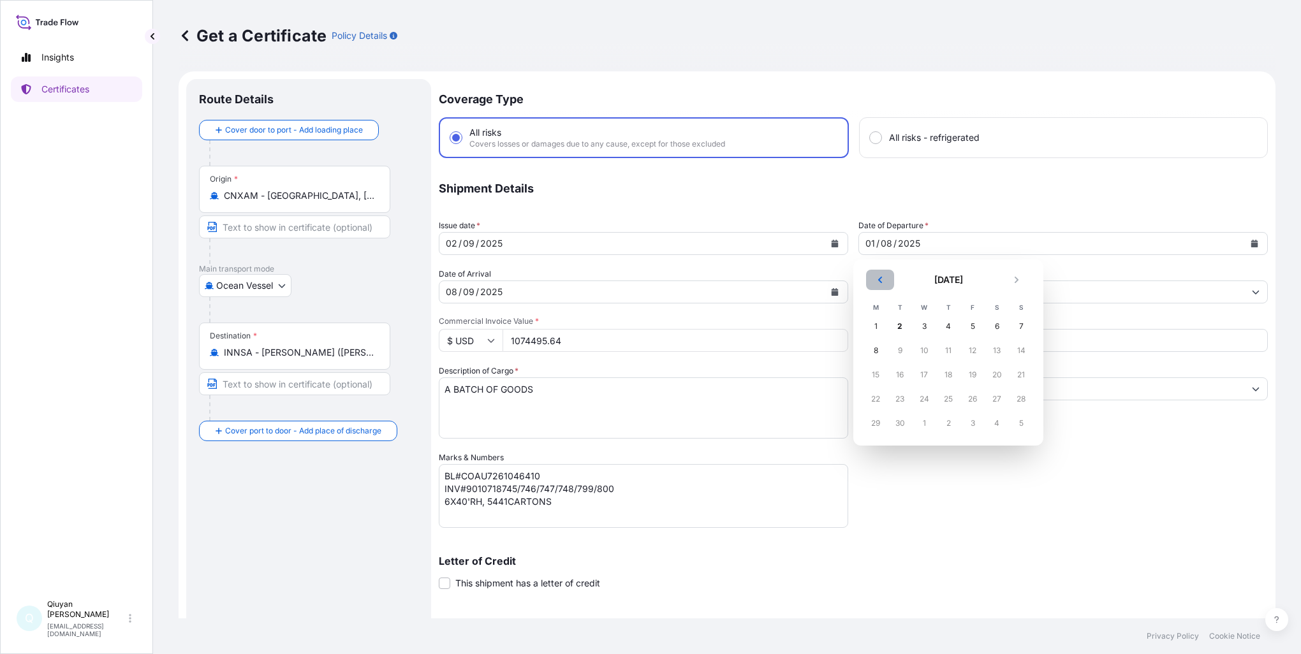
click at [882, 281] on icon "Previous" at bounding box center [880, 280] width 8 height 8
click at [1023, 402] on div "24" at bounding box center [1020, 399] width 23 height 23
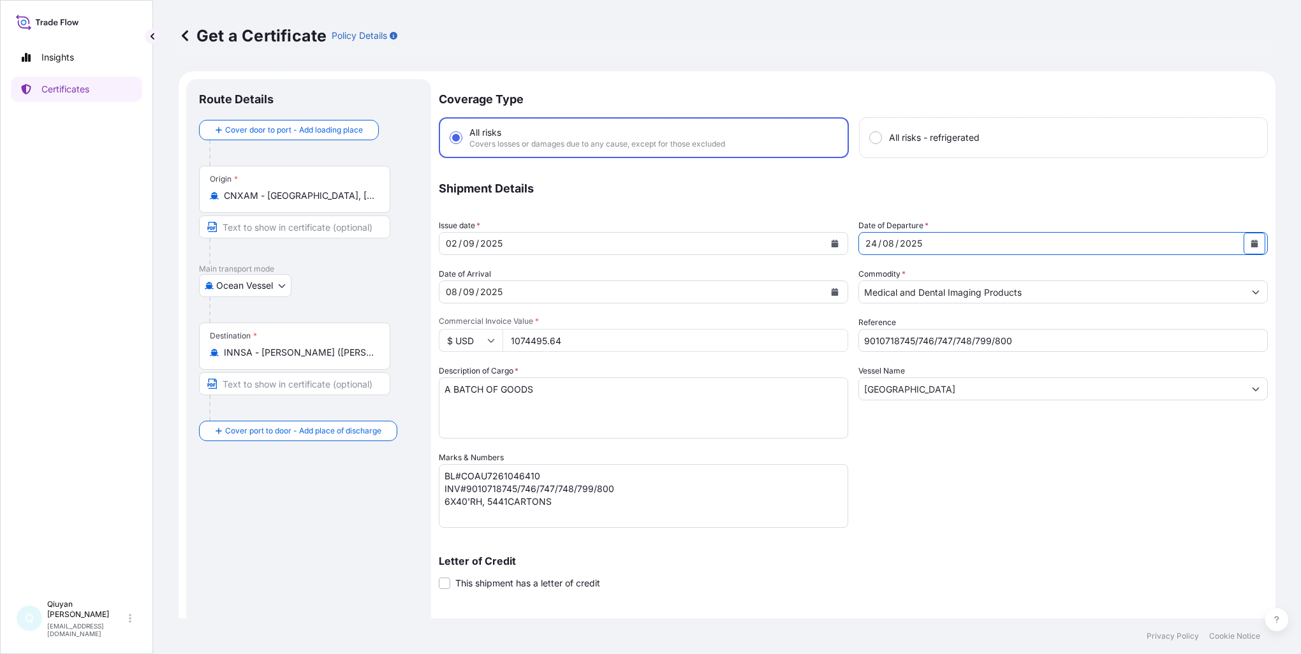
click at [568, 341] on input "1074495.64" at bounding box center [675, 340] width 346 height 23
drag, startPoint x: 566, startPoint y: 341, endPoint x: 501, endPoint y: 335, distance: 65.2
click at [501, 335] on div "$ USD 1074495.64" at bounding box center [643, 340] width 409 height 23
paste input "215354.01"
type input "1215354.01"
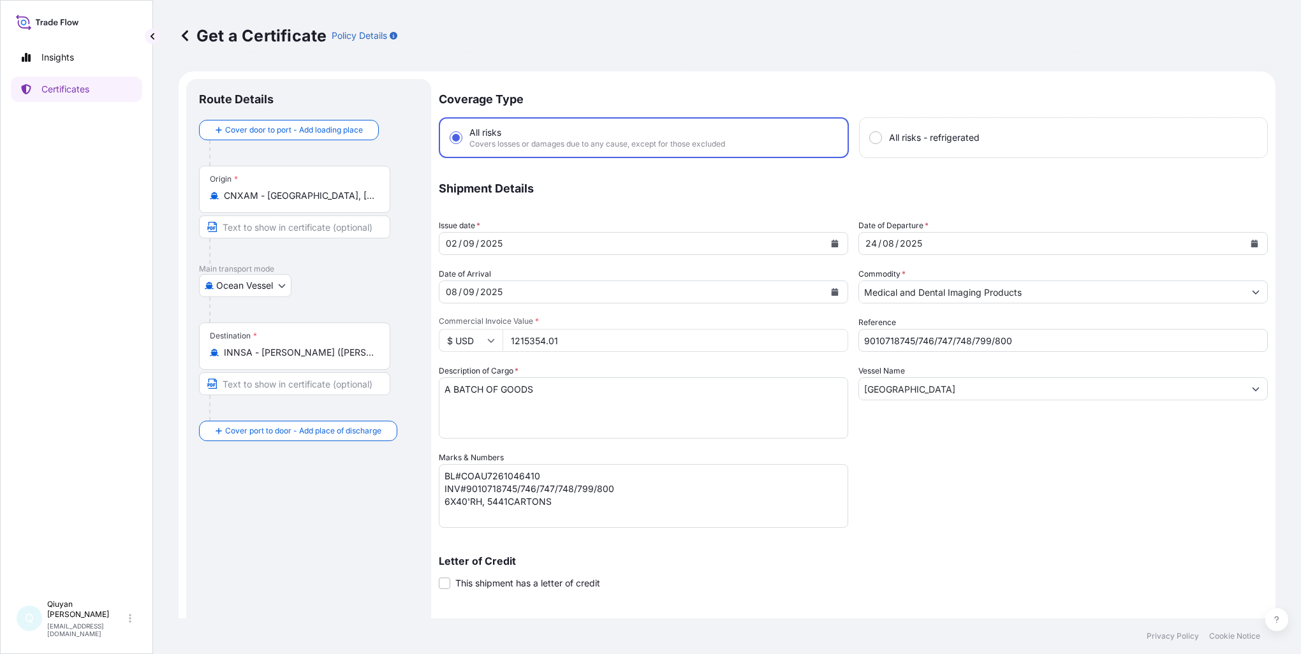
click at [1032, 334] on input "9010718745/746/747/748/799/800" at bounding box center [1062, 340] width 409 height 23
drag, startPoint x: 1023, startPoint y: 339, endPoint x: 838, endPoint y: 327, distance: 185.3
click at [838, 327] on div "Coverage Type All risks Covers losses or damages due to any cause, except for t…" at bounding box center [853, 404] width 829 height 651
paste input "20195/196/197/234/235/283"
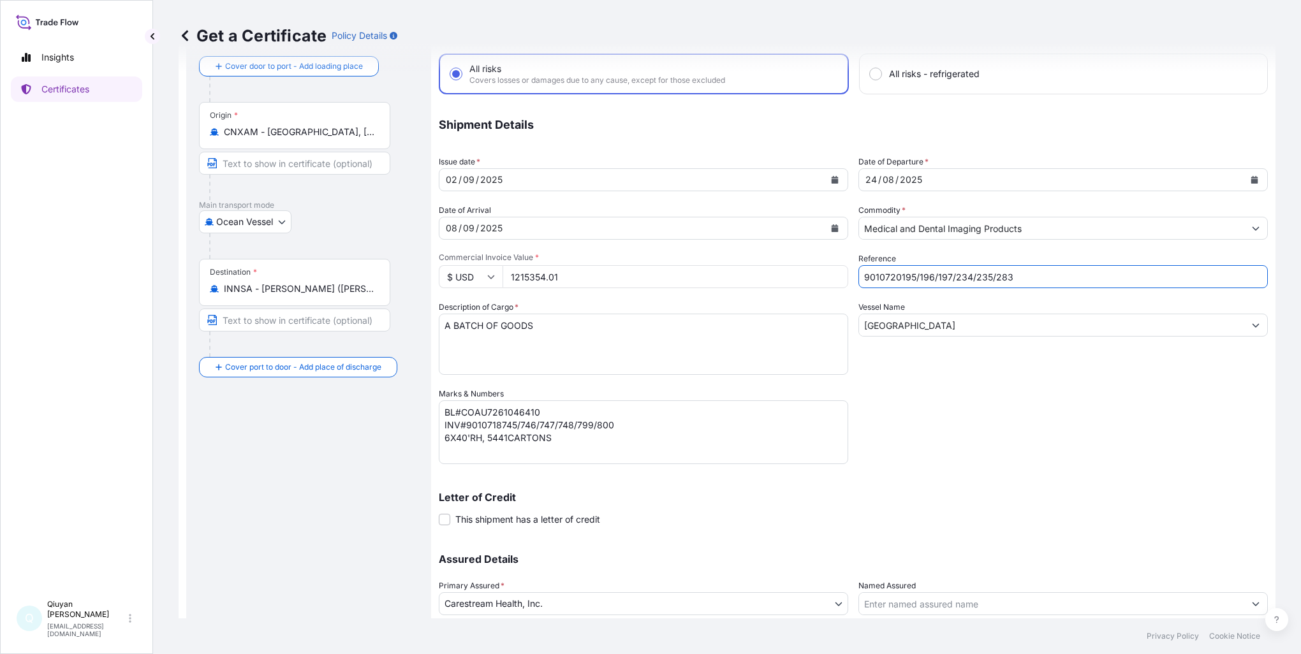
scroll to position [128, 0]
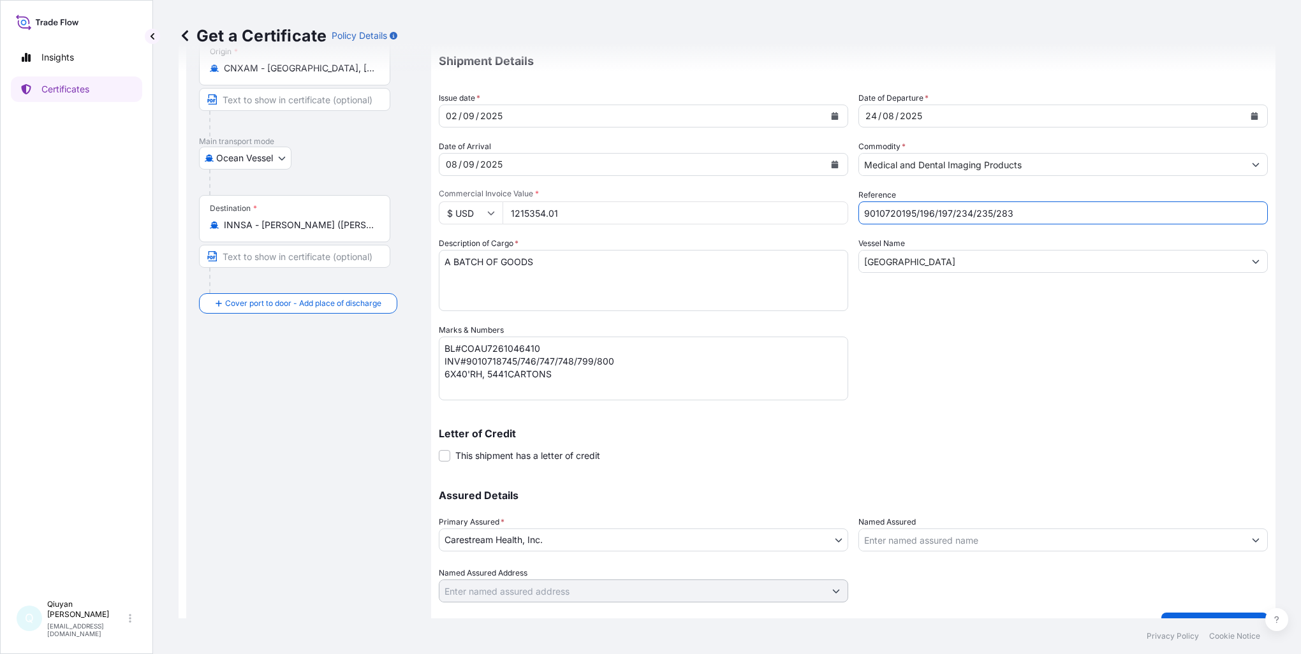
type input "9010720195/196/197/234/235/283"
drag, startPoint x: 613, startPoint y: 360, endPoint x: 467, endPoint y: 361, distance: 146.7
click at [467, 361] on textarea "BL#COAU7261046410 INV#9010718745/746/747/748/799/800 6X40'RH, 5441CARTONS" at bounding box center [643, 369] width 409 height 64
paste textarea "20195/196/197/234/235/283"
type textarea "BL#COAU7261046410 INV#9010720195/196/197/234/235/283 6X40'RH, 5441CARTONS"
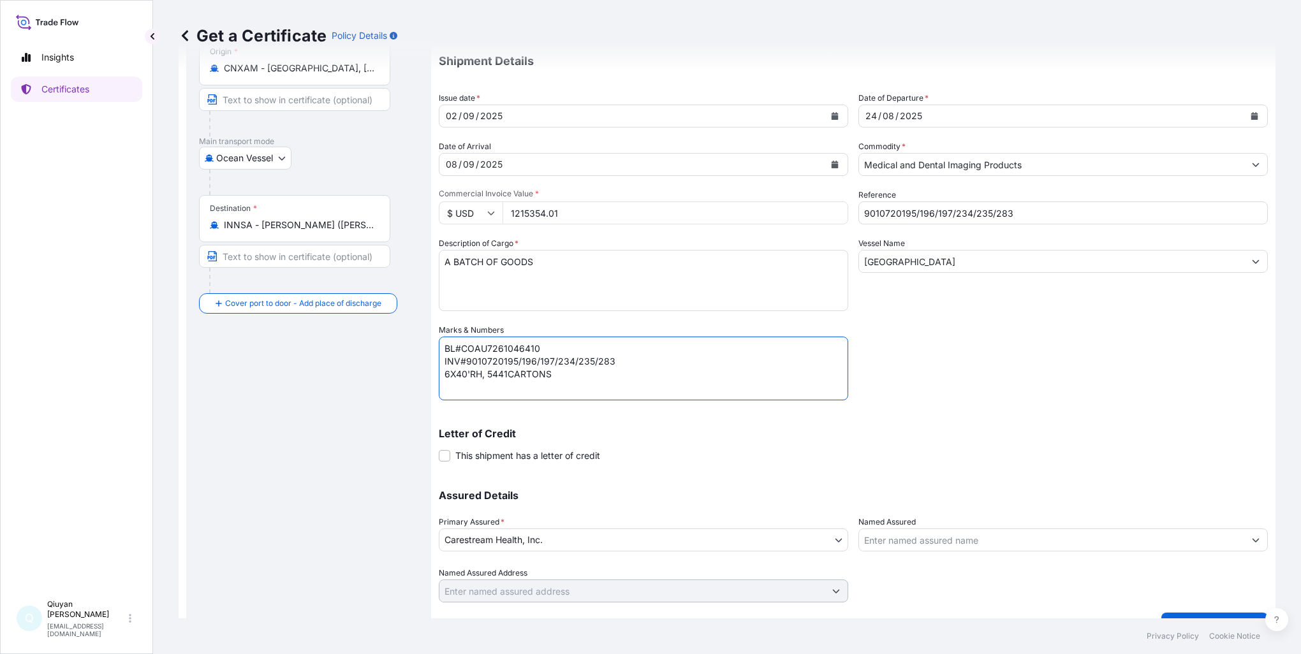
click at [941, 258] on input "[GEOGRAPHIC_DATA]" at bounding box center [1051, 261] width 385 height 23
drag, startPoint x: 923, startPoint y: 262, endPoint x: 821, endPoint y: 256, distance: 102.2
click at [821, 256] on div "Coverage Type All risks Covers losses or damages due to any cause, except for t…" at bounding box center [853, 277] width 829 height 651
paste input "OOCL [GEOGRAPHIC_DATA]"
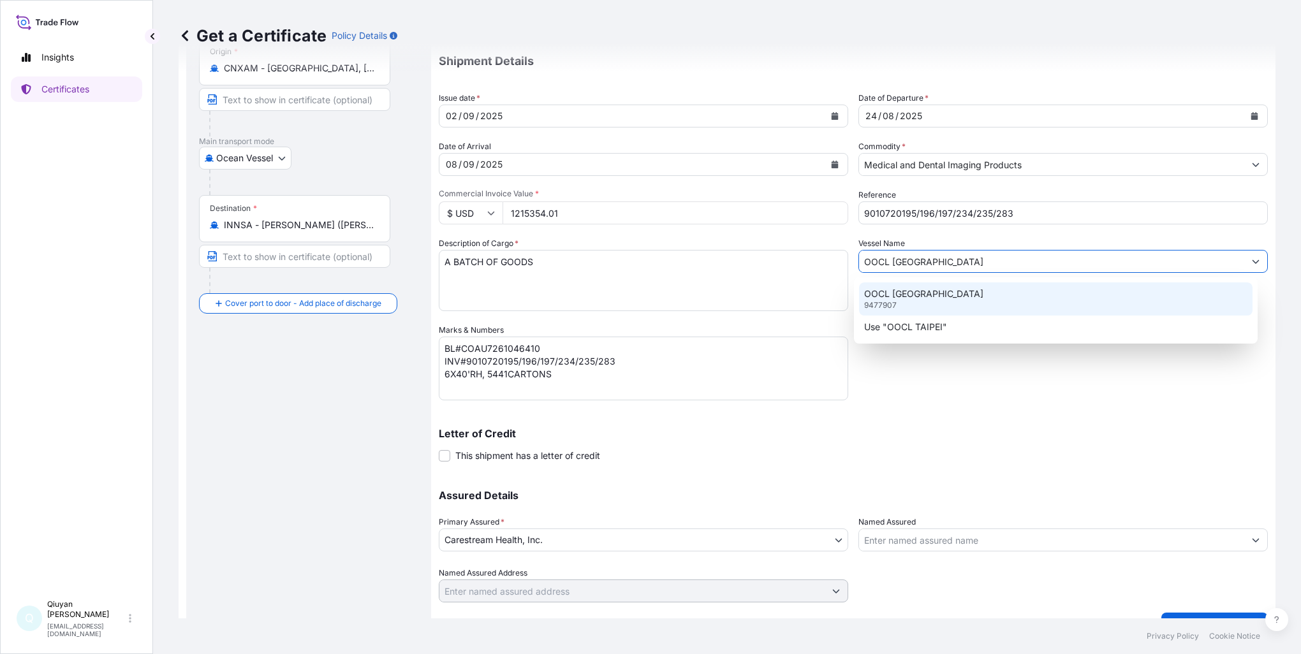
click at [962, 300] on div "OOCL TAIPEI 9477907" at bounding box center [1055, 298] width 393 height 33
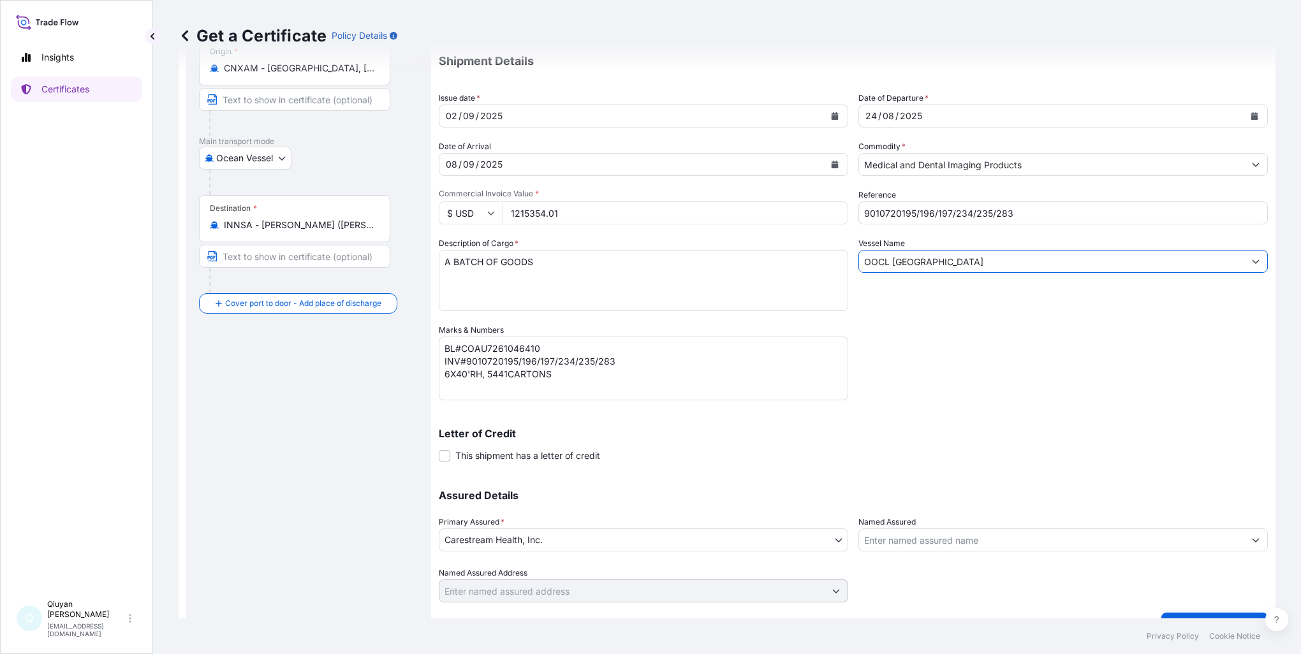
type input "OOCL [GEOGRAPHIC_DATA]"
click at [513, 346] on textarea "BL#COAU7261046410 INV#9010718745/746/747/748/799/800 6X40'RH, 5441CARTONS" at bounding box center [643, 369] width 409 height 64
paste textarea "GOSUXIA8508338"
click at [505, 373] on textarea "BL#COAU7261046410 INV#9010718745/746/747/748/799/800 6X40'RH, 5441CARTONS" at bounding box center [643, 369] width 409 height 64
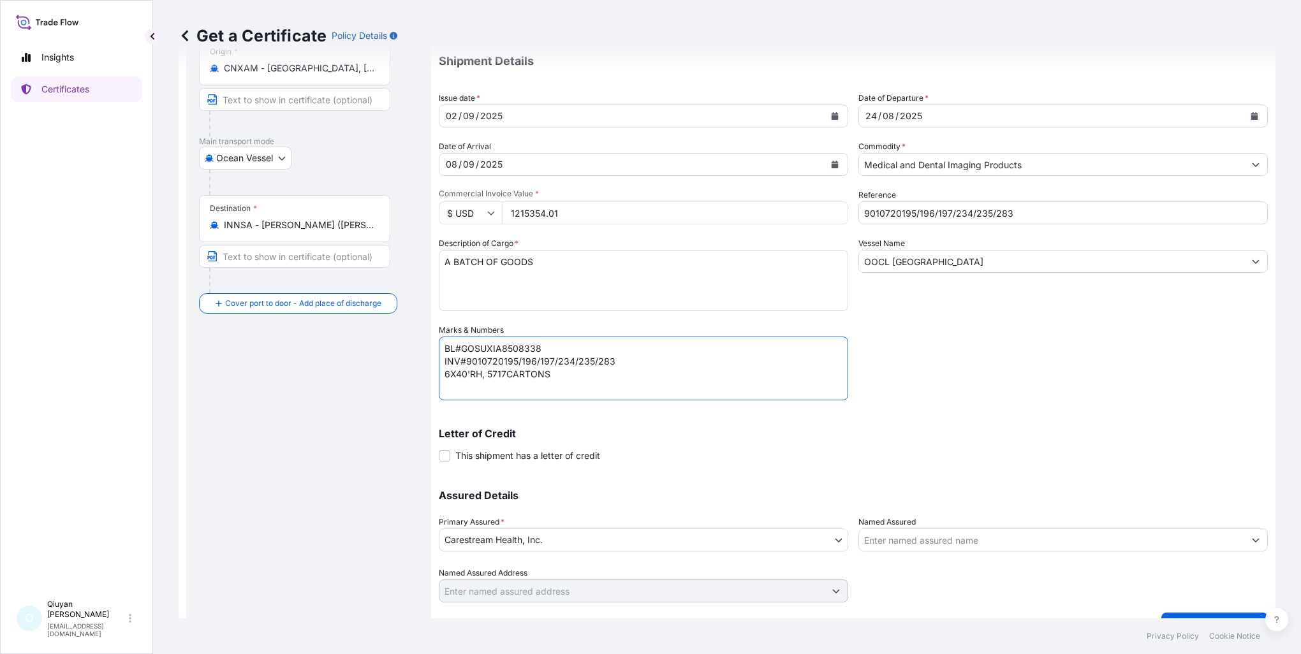
type textarea "BL#GOSUXIA8508338 INV#9010720195/196/197/234/235/283 6X40'RH, 5717CARTONS"
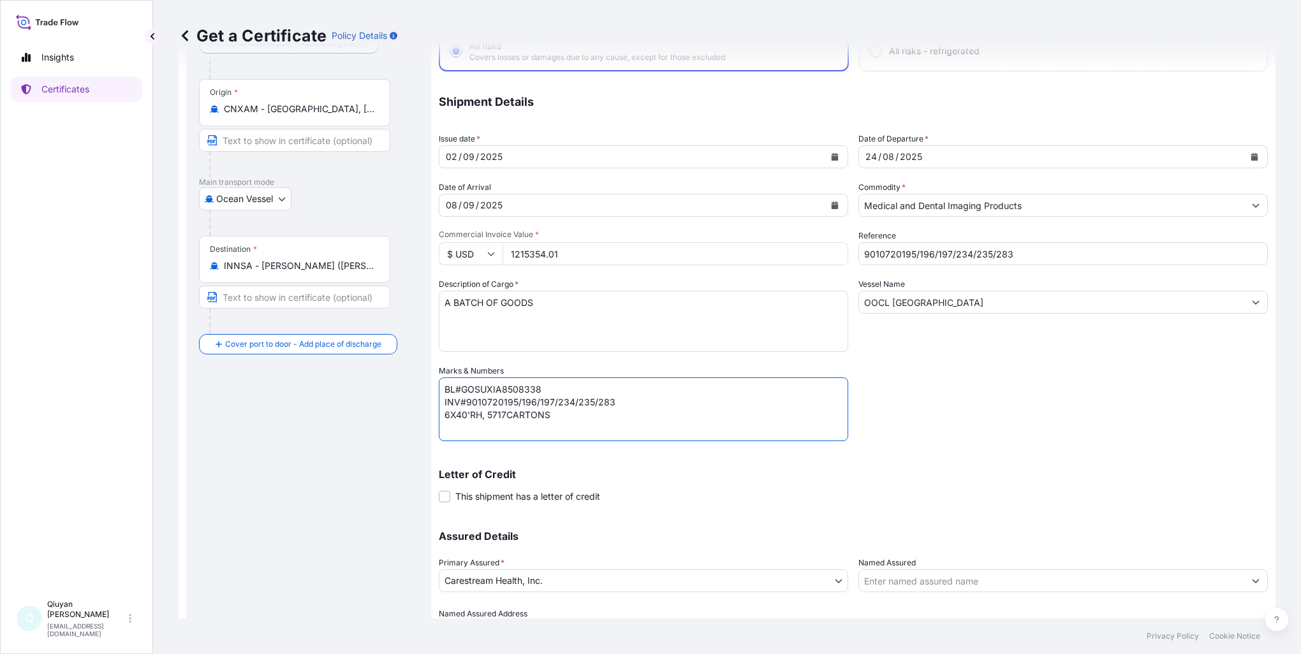
scroll to position [153, 0]
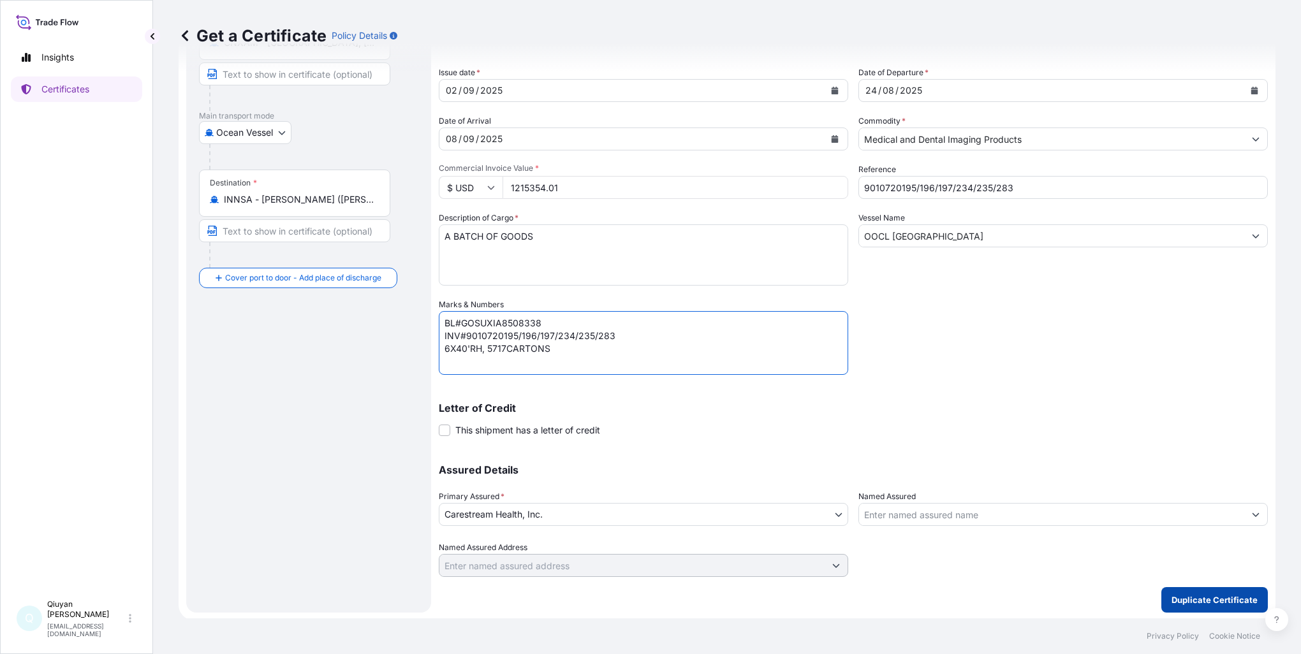
click at [1198, 603] on p "Duplicate Certificate" at bounding box center [1214, 600] width 86 height 13
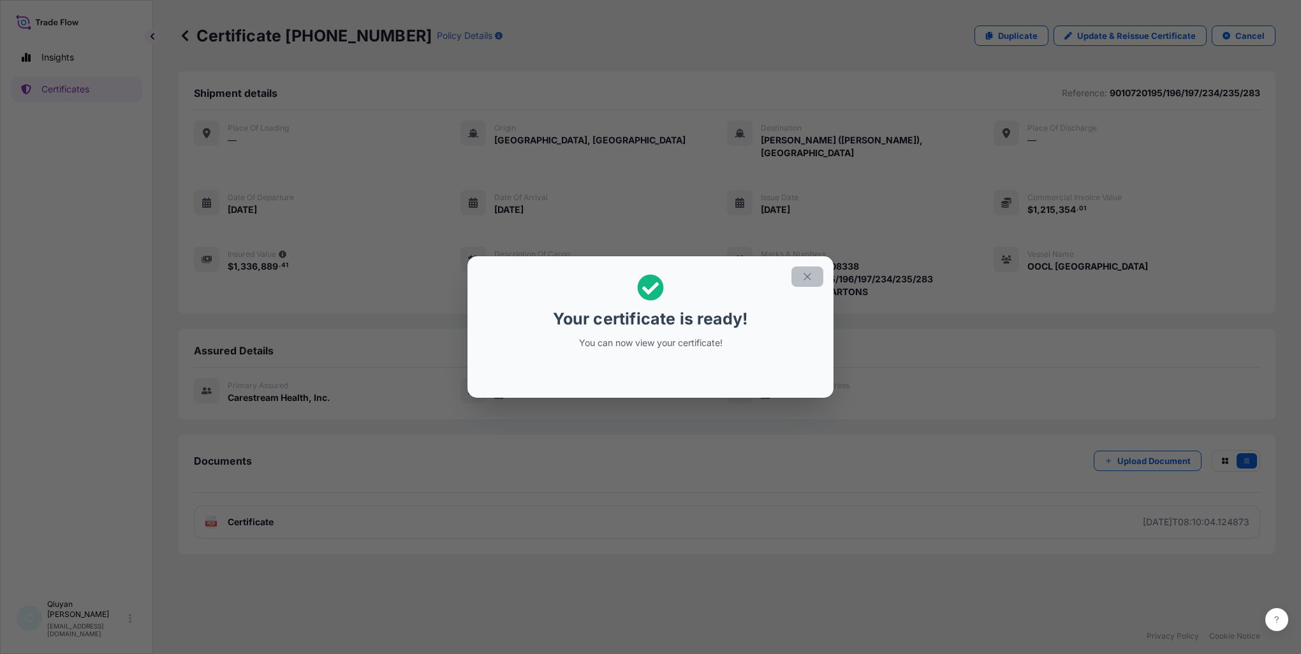
click at [810, 278] on icon "button" at bounding box center [807, 276] width 11 height 11
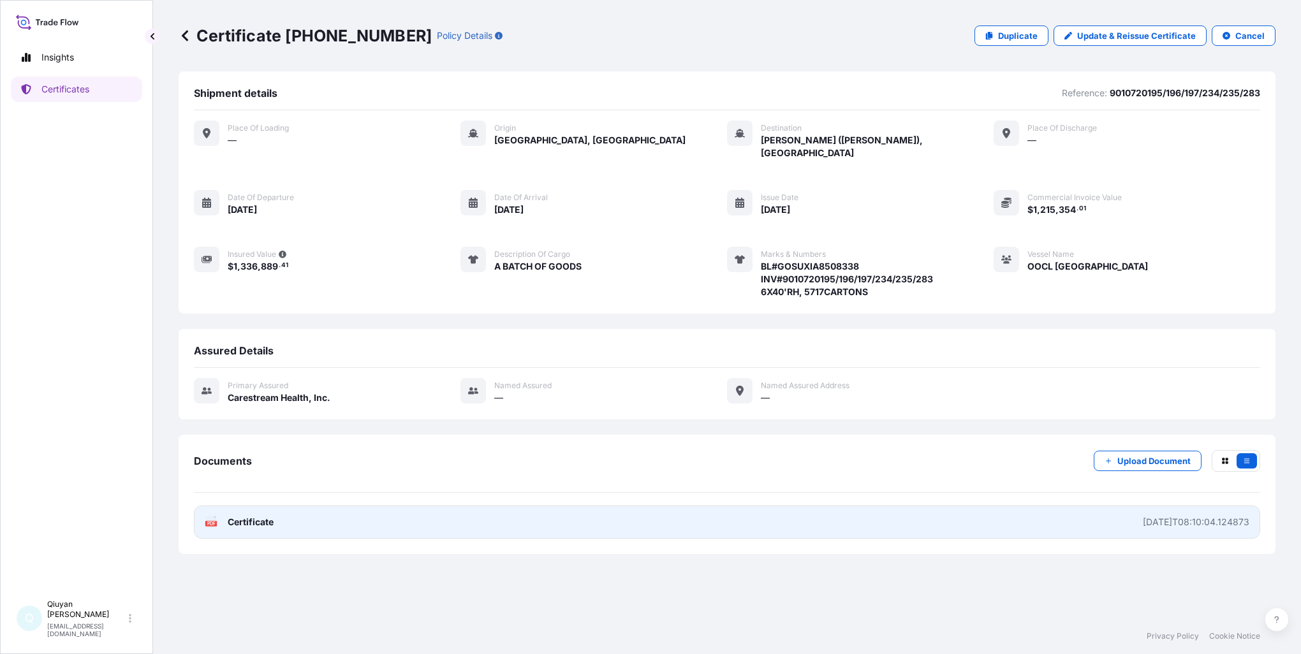
click at [241, 516] on span "Certificate" at bounding box center [251, 522] width 46 height 13
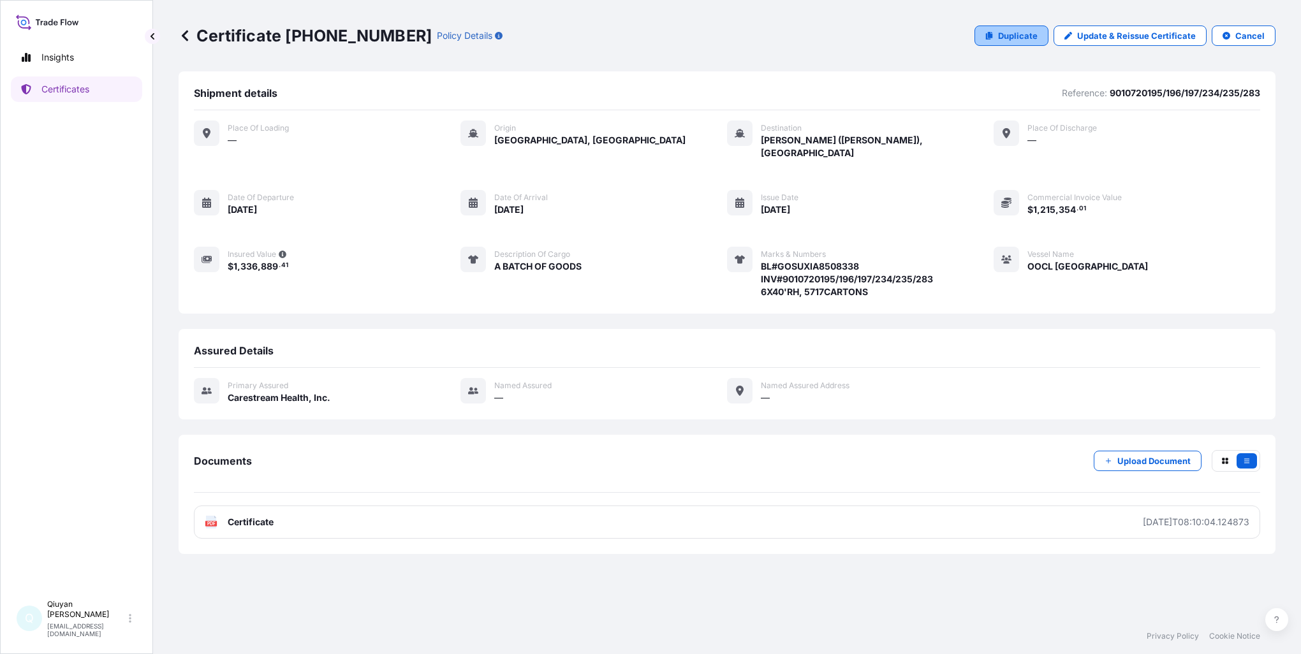
click at [1033, 38] on p "Duplicate" at bounding box center [1018, 35] width 40 height 13
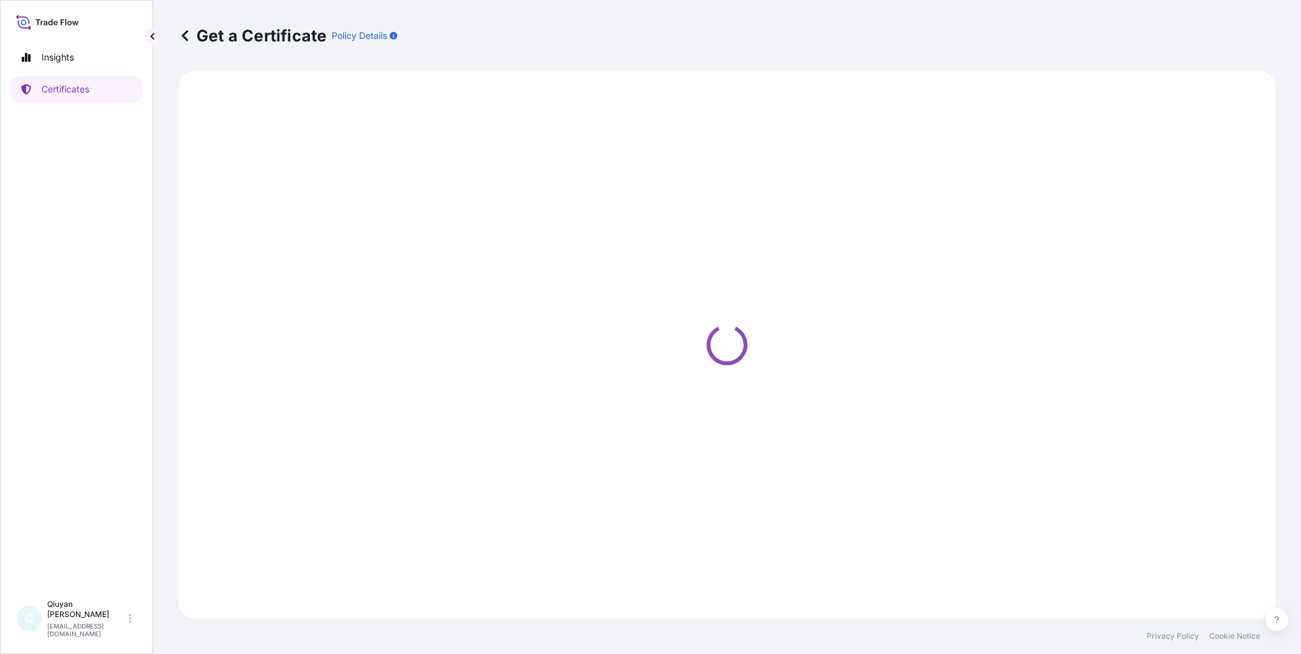
select select "Ocean Vessel"
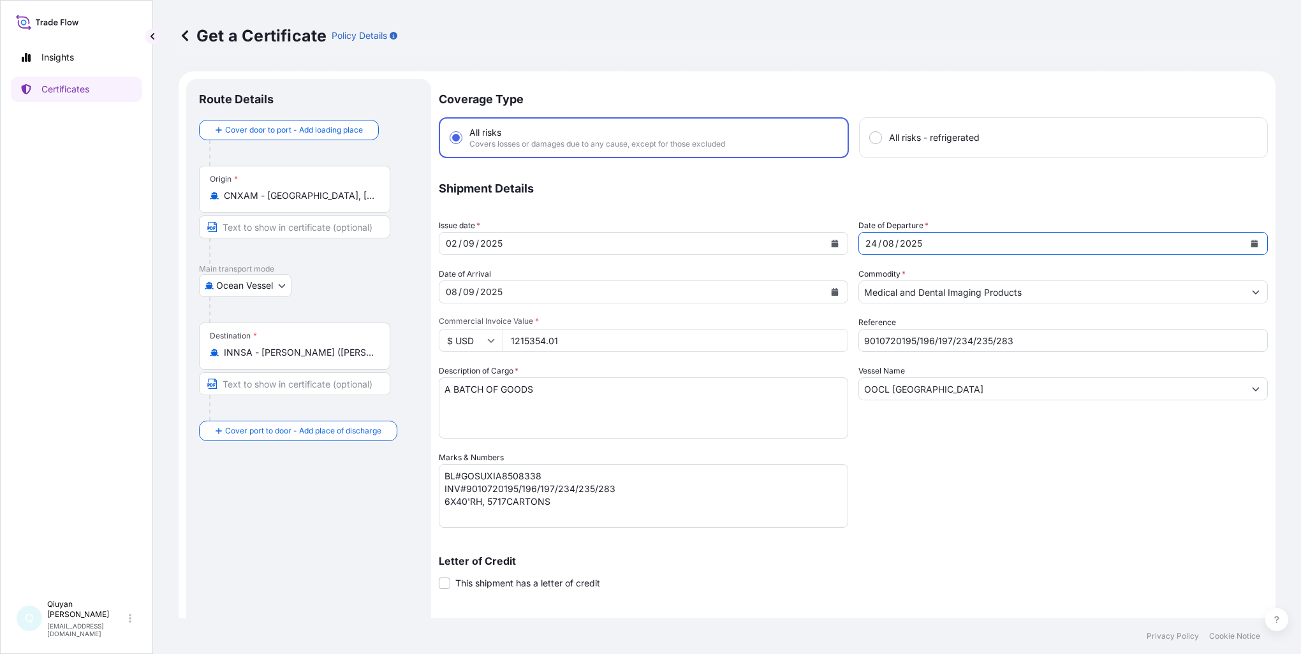
click at [926, 246] on div "[DATE]" at bounding box center [1051, 243] width 385 height 23
click at [832, 292] on icon "Calendar" at bounding box center [835, 292] width 7 height 8
click at [830, 295] on button "Calendar" at bounding box center [835, 292] width 20 height 20
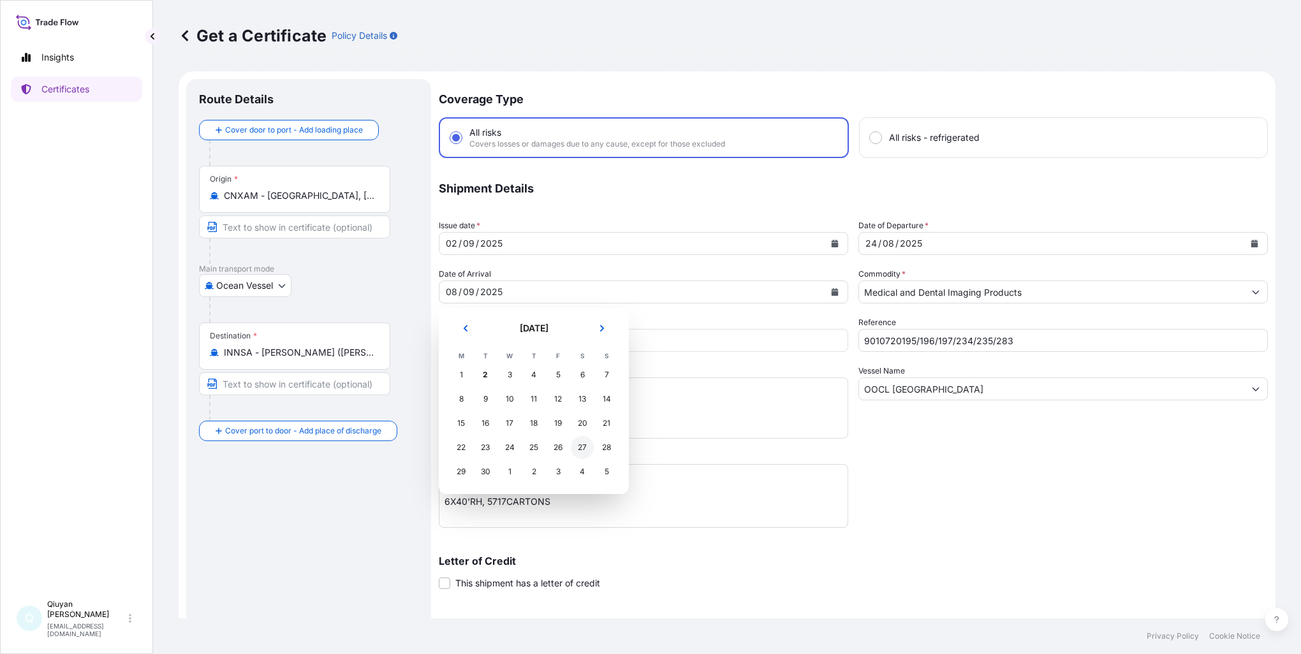
click at [582, 446] on div "27" at bounding box center [582, 447] width 23 height 23
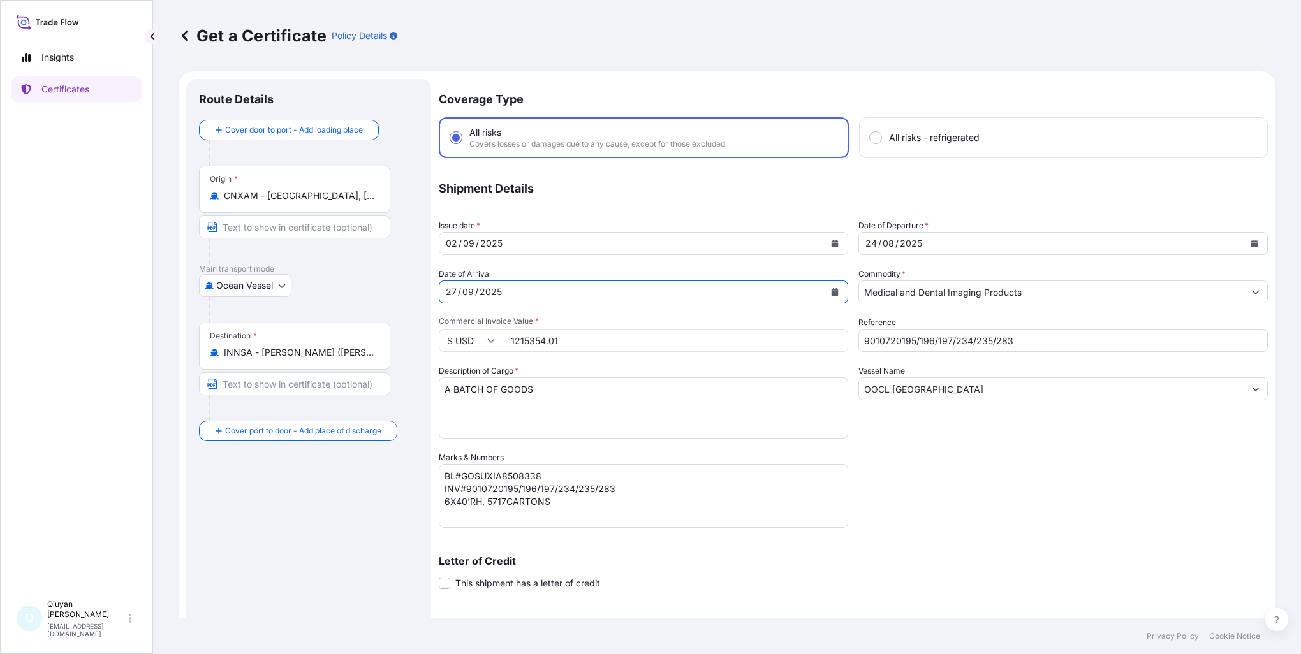
click at [832, 294] on icon "Calendar" at bounding box center [835, 292] width 7 height 8
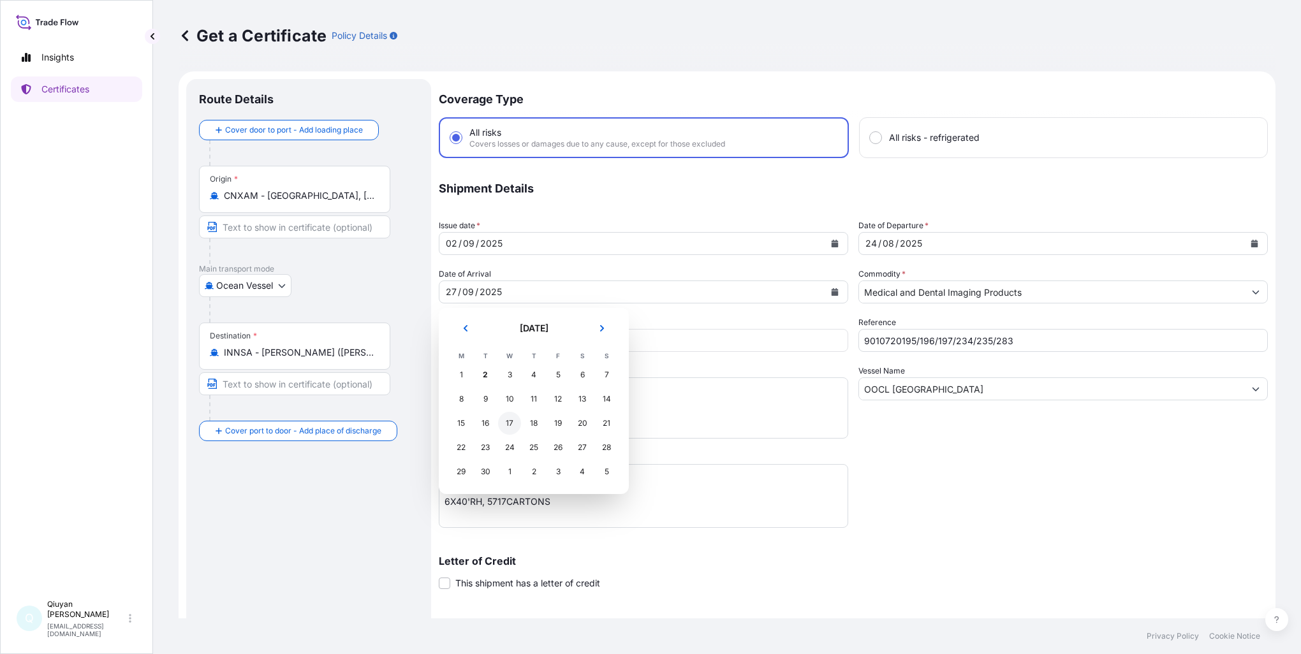
click at [510, 423] on div "17" at bounding box center [509, 423] width 23 height 23
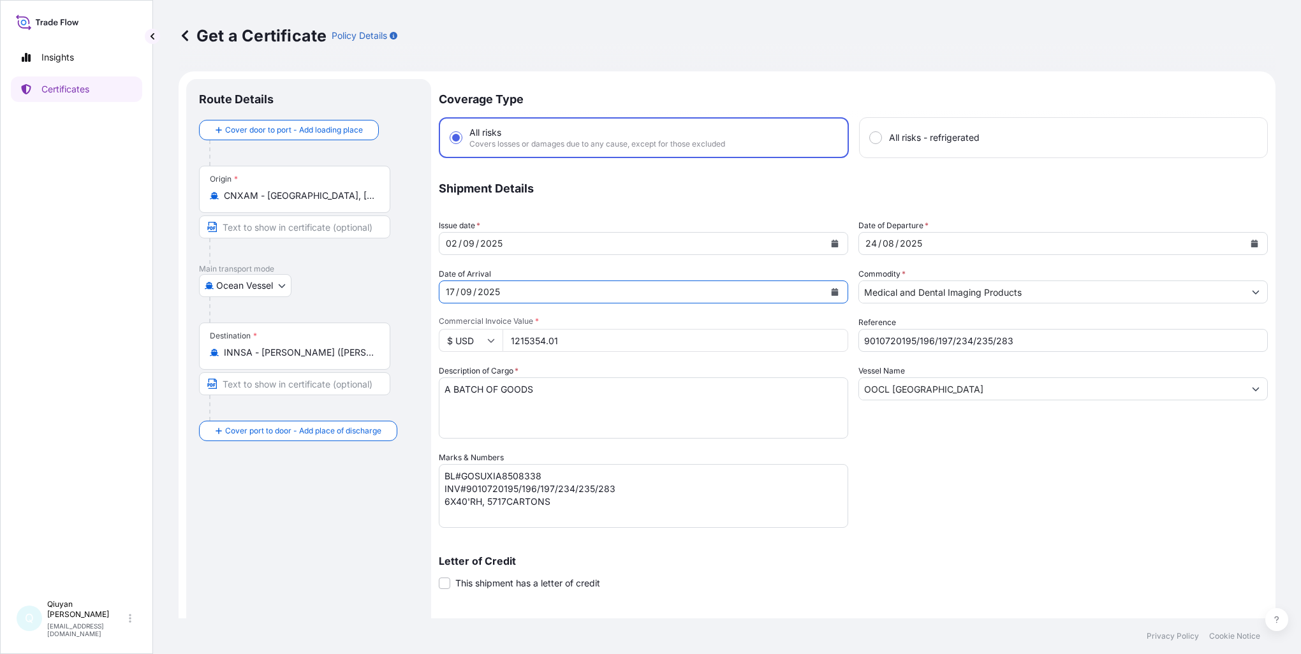
click at [1250, 242] on icon "Calendar" at bounding box center [1254, 244] width 8 height 8
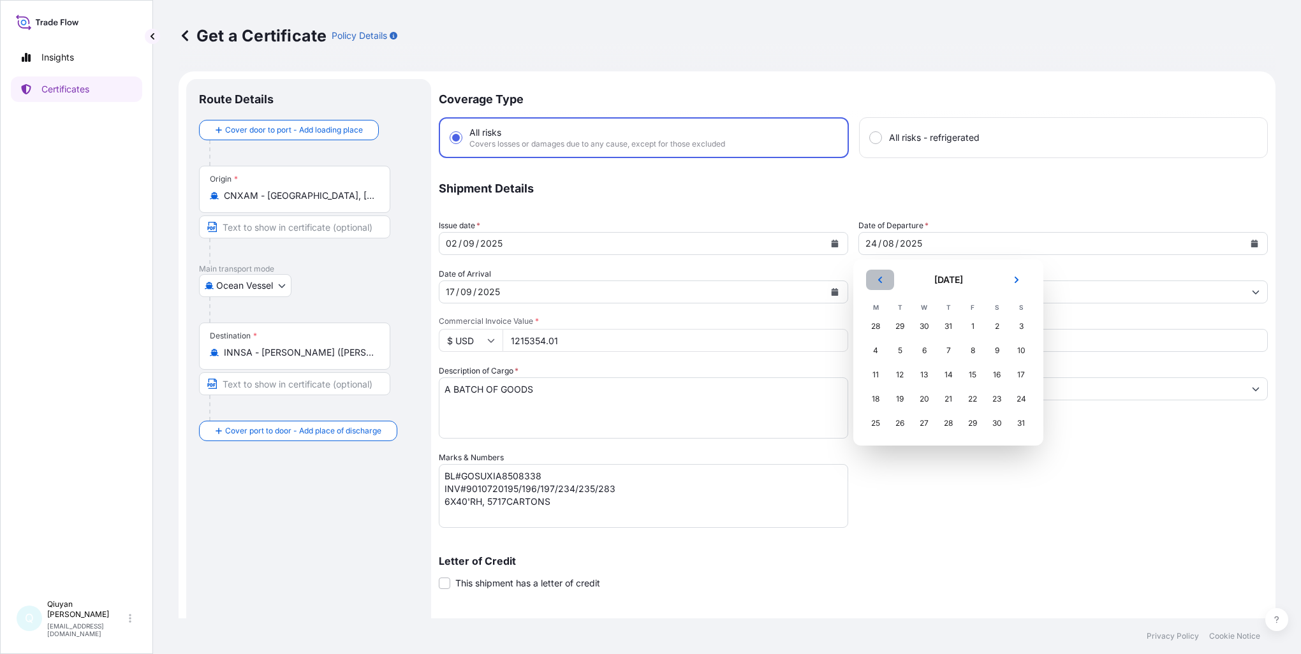
click at [883, 281] on icon "Previous" at bounding box center [880, 280] width 8 height 8
click at [1016, 279] on icon "Next" at bounding box center [1017, 280] width 4 height 6
click at [877, 327] on div "1" at bounding box center [875, 326] width 23 height 23
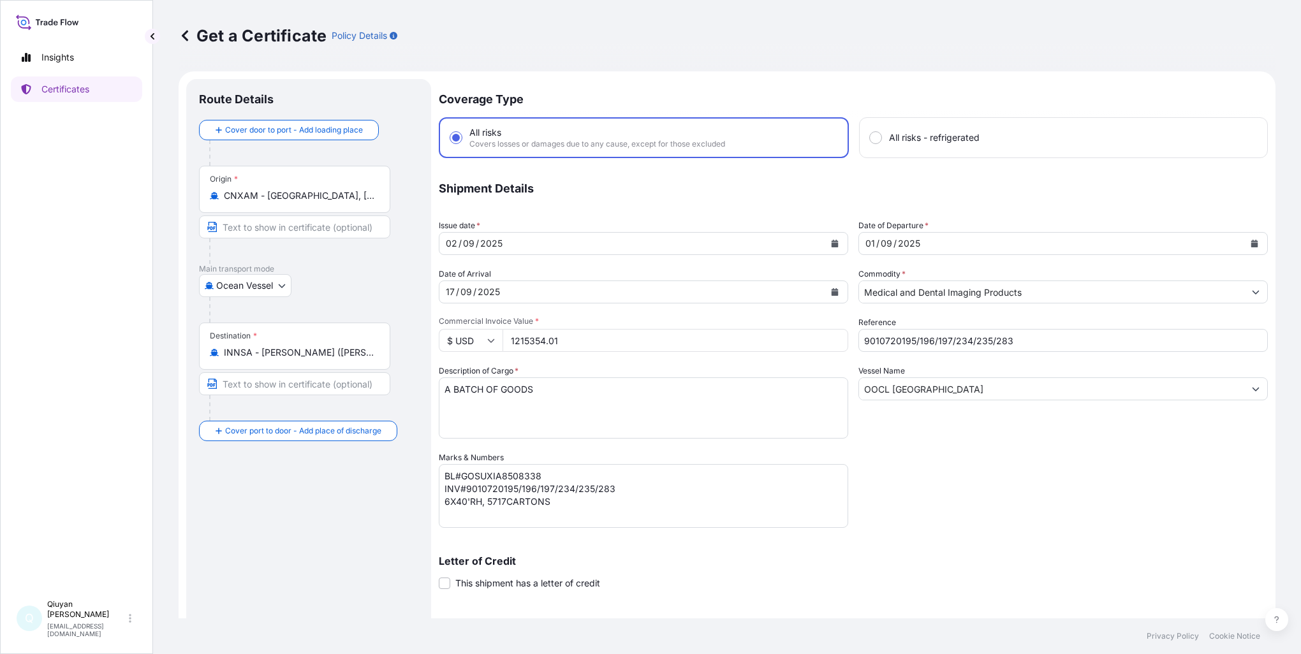
drag, startPoint x: 565, startPoint y: 341, endPoint x: 501, endPoint y: 338, distance: 63.8
click at [501, 338] on div "$ USD 1215354.01" at bounding box center [643, 340] width 409 height 23
paste input "501259.20"
type input "501259.20"
click at [893, 439] on div "Coverage Type All risks Covers losses or damages due to any cause, except for t…" at bounding box center [853, 404] width 829 height 651
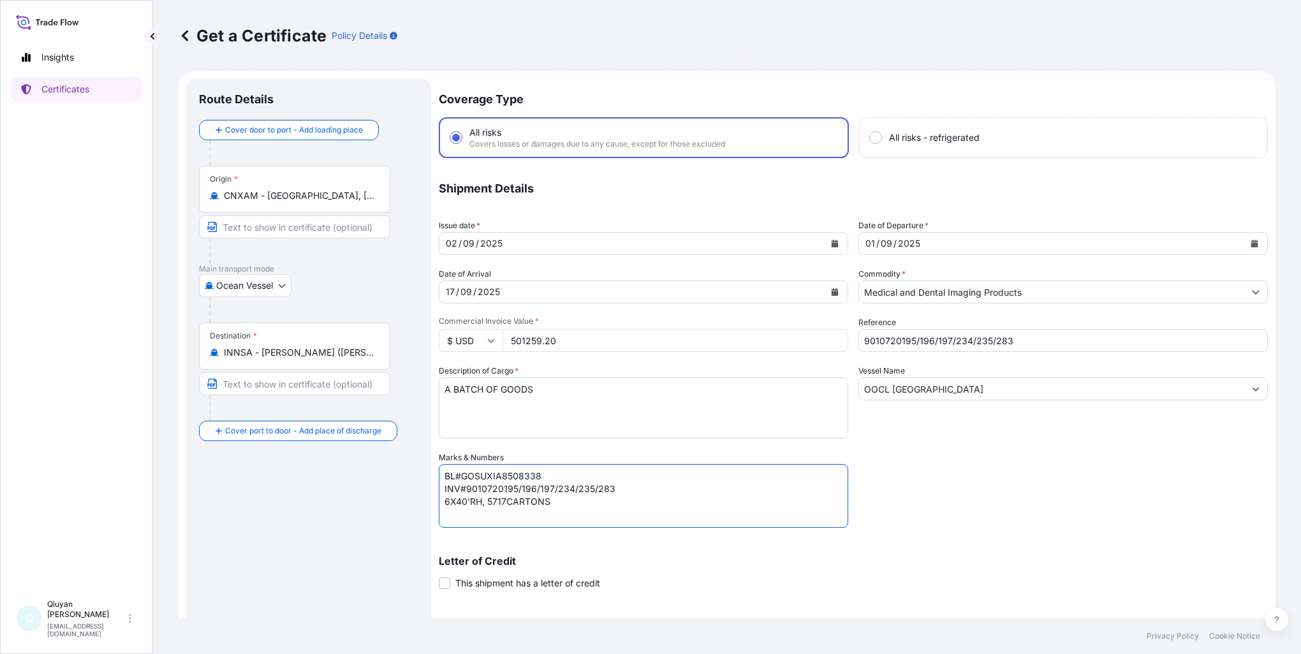
click at [448, 502] on textarea "BL#GOSUXIA8508338 INV#9010720195/196/197/234/235/283 6X40'RH, 5717CARTONS" at bounding box center [643, 496] width 409 height 64
click at [505, 501] on textarea "BL#GOSUXIA8508338 INV#9010720195/196/197/234/235/283 6X40'RH, 5717CARTONS" at bounding box center [643, 496] width 409 height 64
type textarea "BL#GOSUXIA8508338 INV#9010720195/196/197/234/235/283 3X40'RH, 2753CARTONS"
drag, startPoint x: 1015, startPoint y: 339, endPoint x: 972, endPoint y: 362, distance: 48.2
click at [838, 335] on div "Coverage Type All risks Covers losses or damages due to any cause, except for t…" at bounding box center [853, 404] width 829 height 651
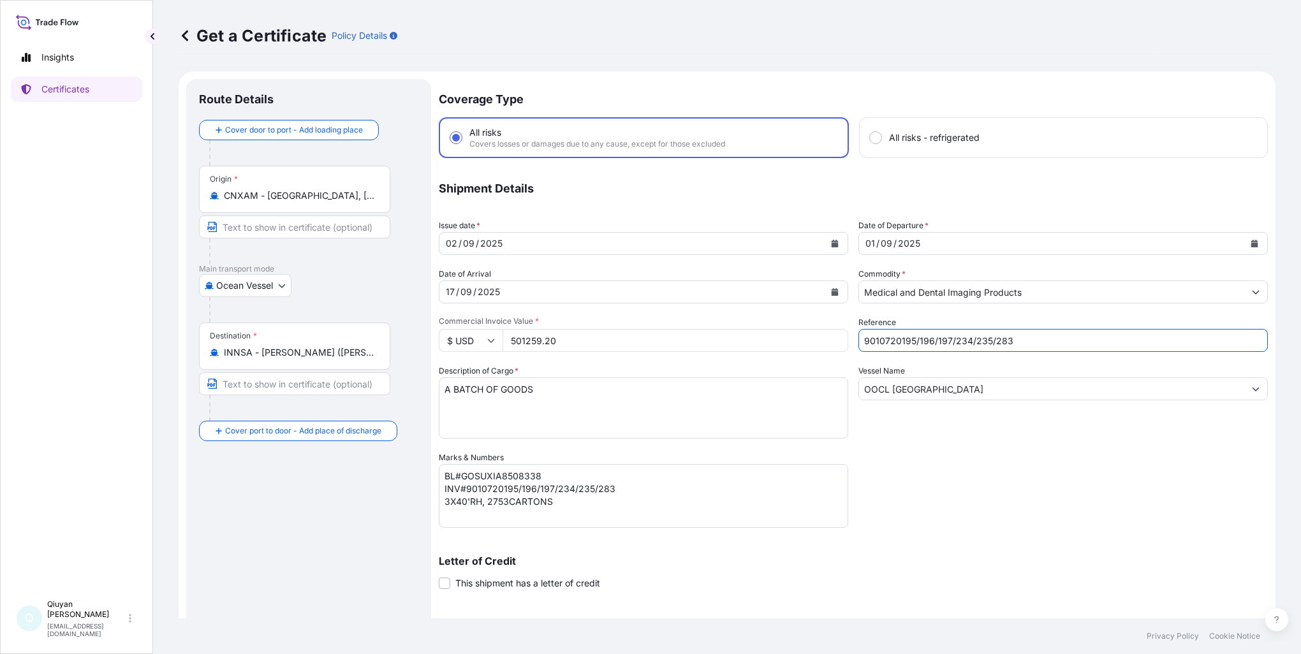
paste input "664/676/682"
type input "9010720664/676/682"
drag, startPoint x: 613, startPoint y: 491, endPoint x: 464, endPoint y: 487, distance: 149.3
click at [464, 487] on textarea "BL#GOSUXIA8508338 INV#9010720195/196/197/234/235/283 6X40'RH, 5717CARTONS" at bounding box center [643, 496] width 409 height 64
paste textarea "664/676/682"
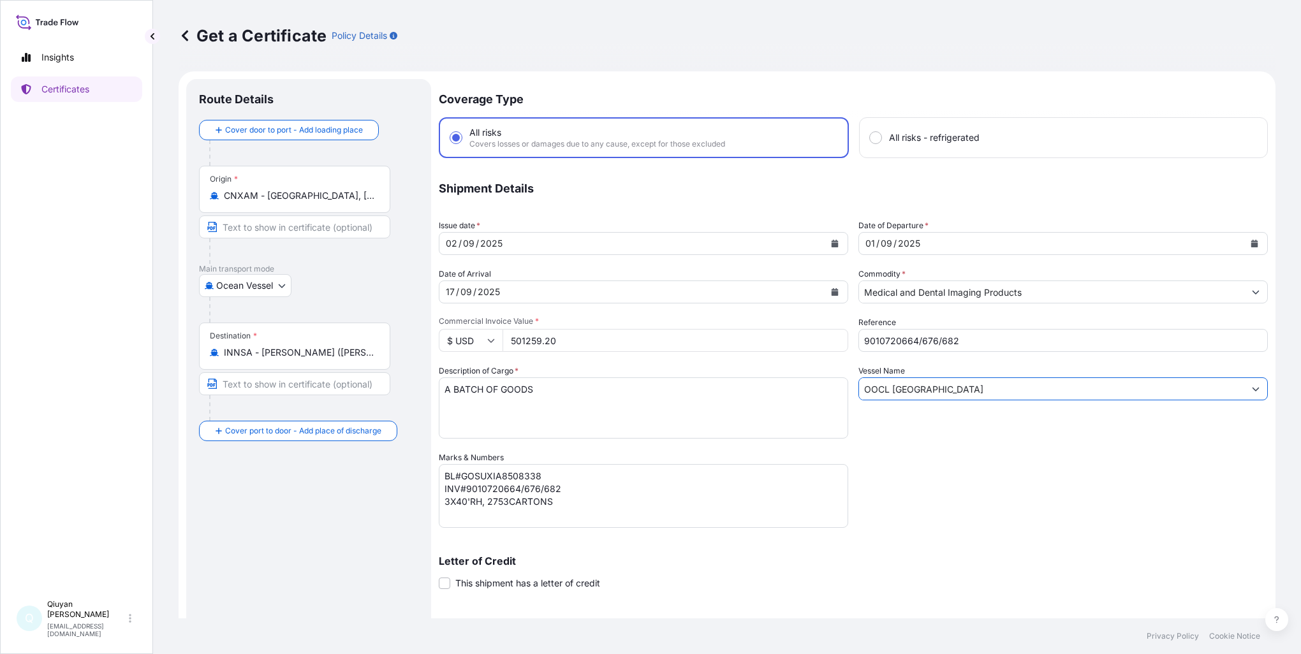
drag, startPoint x: 918, startPoint y: 389, endPoint x: 874, endPoint y: 379, distance: 45.2
click at [824, 379] on div "Coverage Type All risks Covers losses or damages due to any cause, except for t…" at bounding box center [853, 404] width 829 height 651
click at [515, 478] on textarea "BL#GOSUXIA8508338 INV#9010720195/196/197/234/235/283 6X40'RH, 5717CARTONS" at bounding box center [643, 496] width 409 height 64
paste textarea "575"
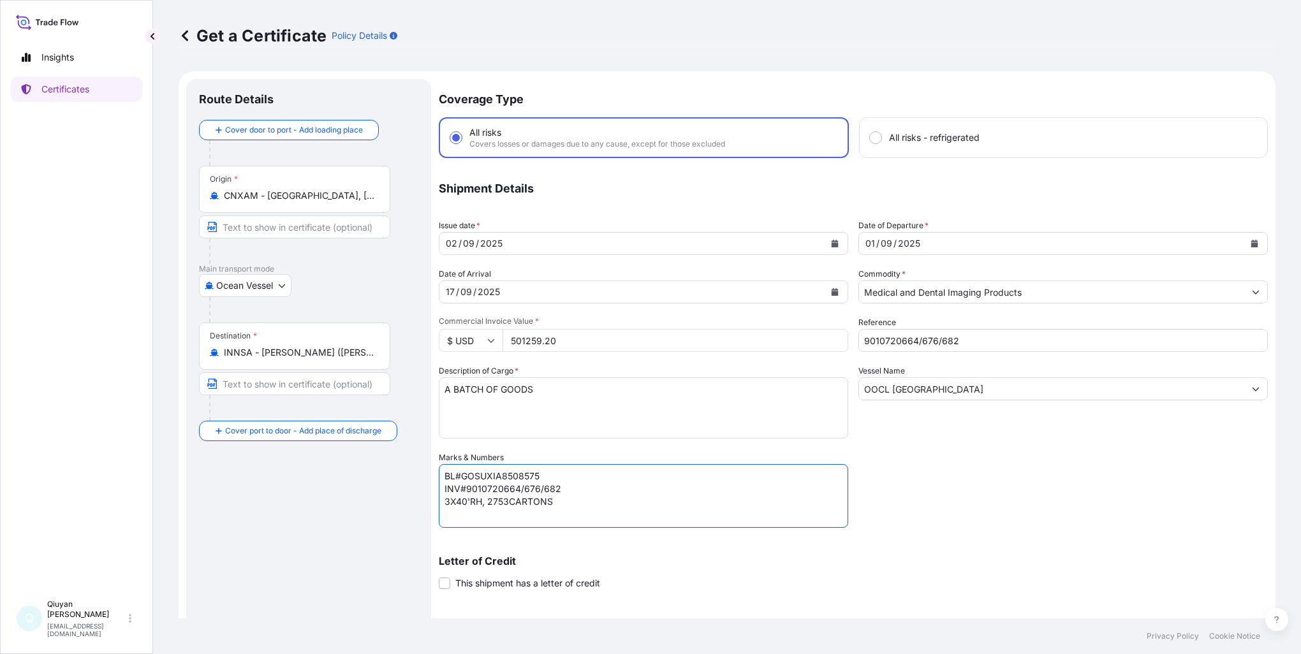
type textarea "BL#GOSUXIA8508575 INV#9010720664/676/682 3X40'RH, 2753CARTONS"
drag, startPoint x: 920, startPoint y: 386, endPoint x: 847, endPoint y: 381, distance: 72.2
click at [847, 381] on div "Coverage Type All risks Covers losses or damages due to any cause, except for t…" at bounding box center [853, 404] width 829 height 651
paste input "SHANGHA"
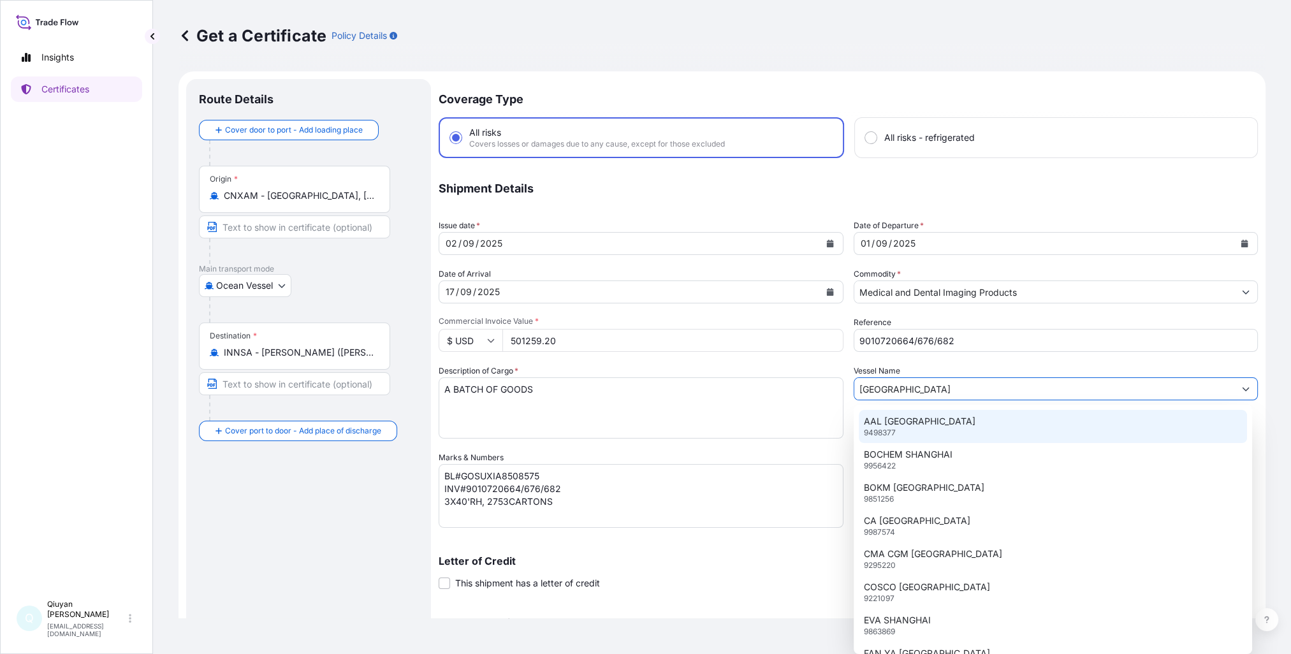
click at [909, 388] on input "[GEOGRAPHIC_DATA]" at bounding box center [1044, 389] width 381 height 23
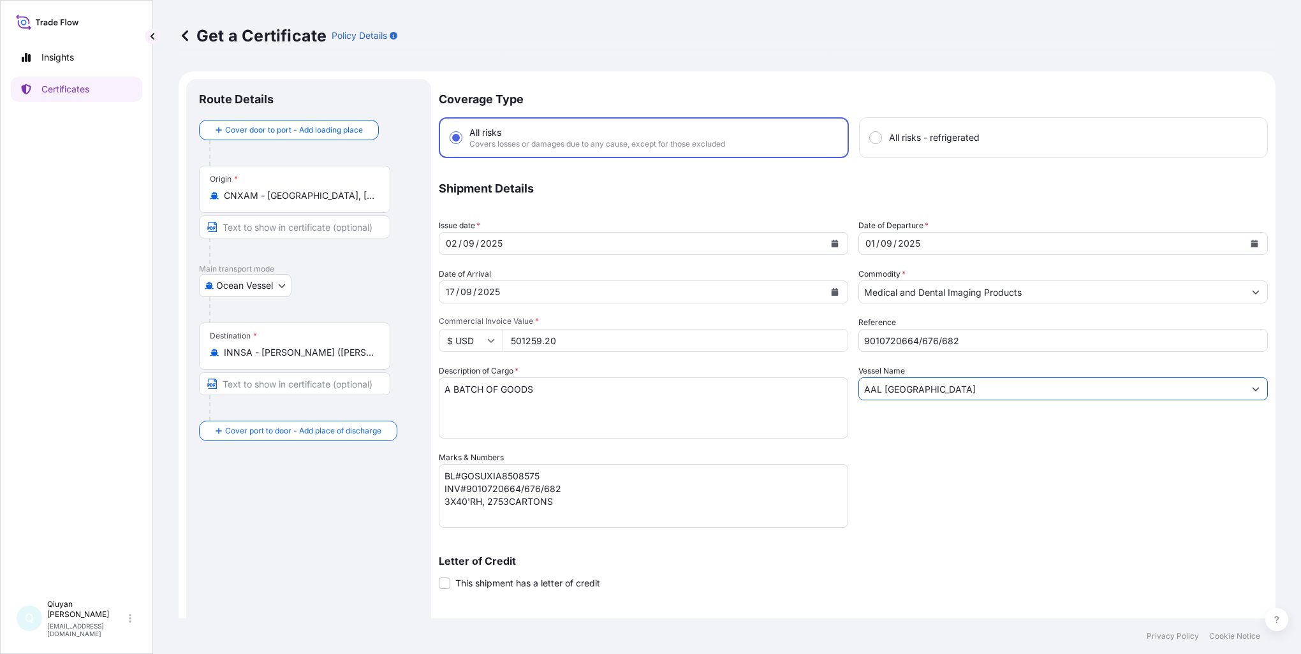
click at [878, 389] on input "AAL [GEOGRAPHIC_DATA]" at bounding box center [1051, 389] width 385 height 23
type input "AAL [GEOGRAPHIC_DATA]"
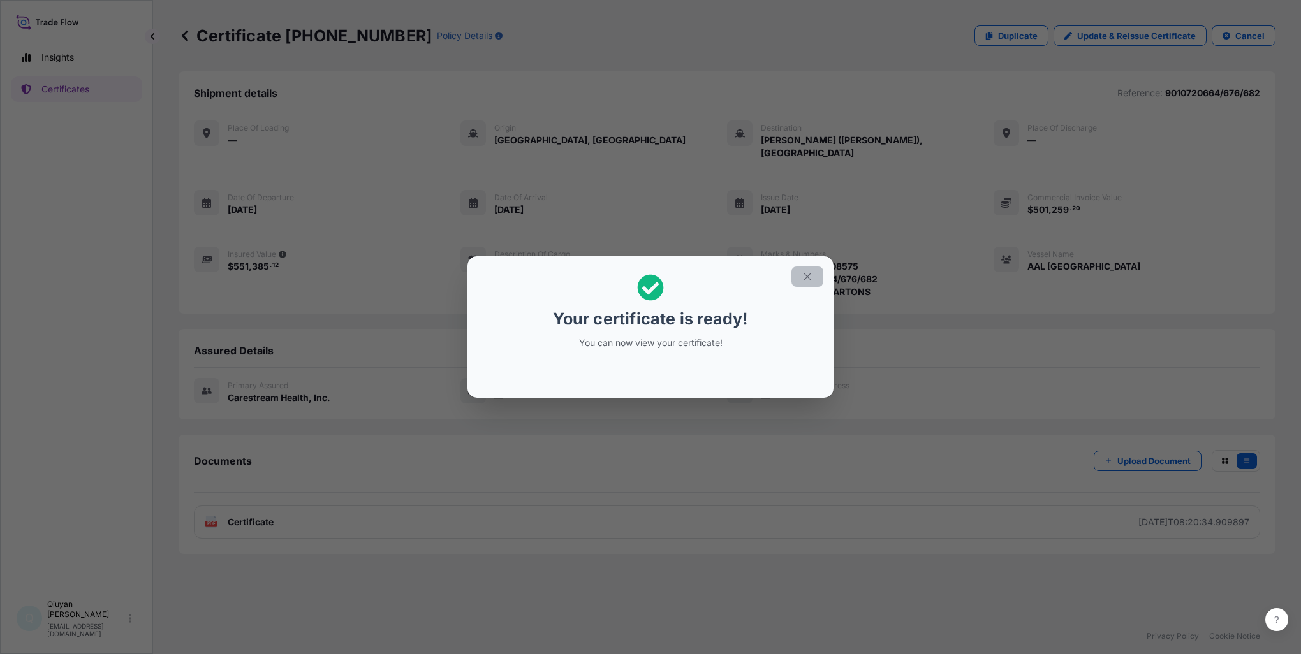
click at [811, 279] on icon "button" at bounding box center [807, 276] width 11 height 11
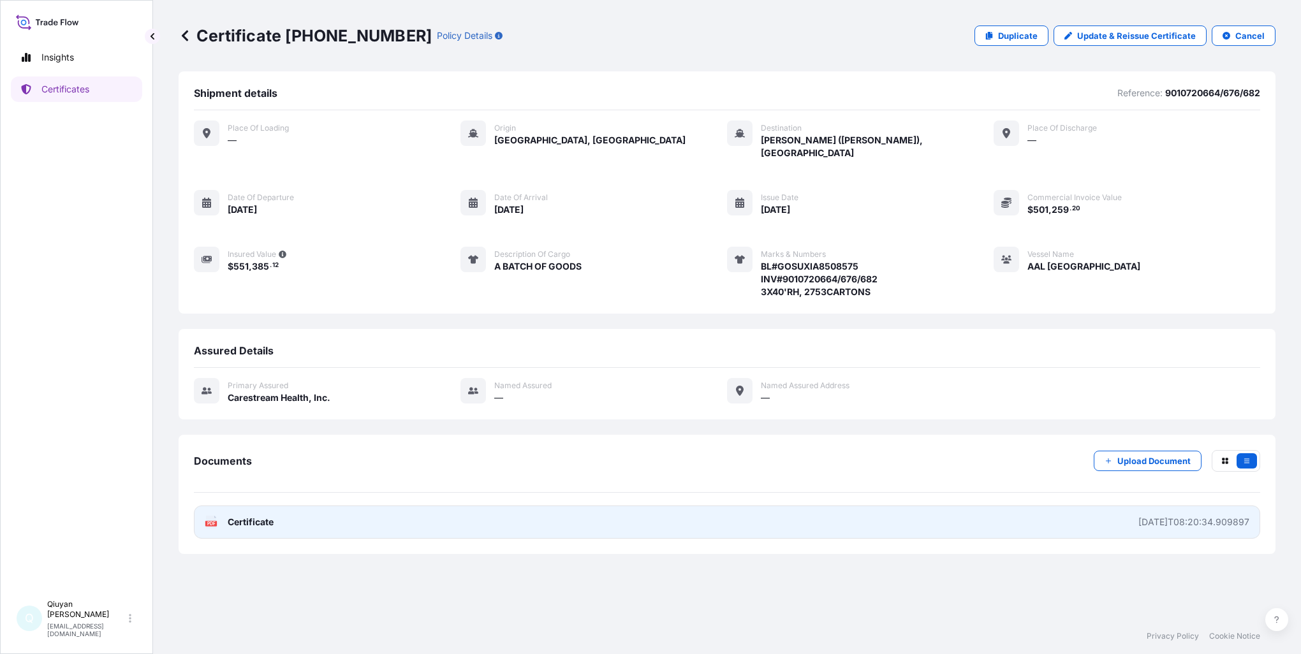
click at [254, 516] on span "Certificate" at bounding box center [251, 522] width 46 height 13
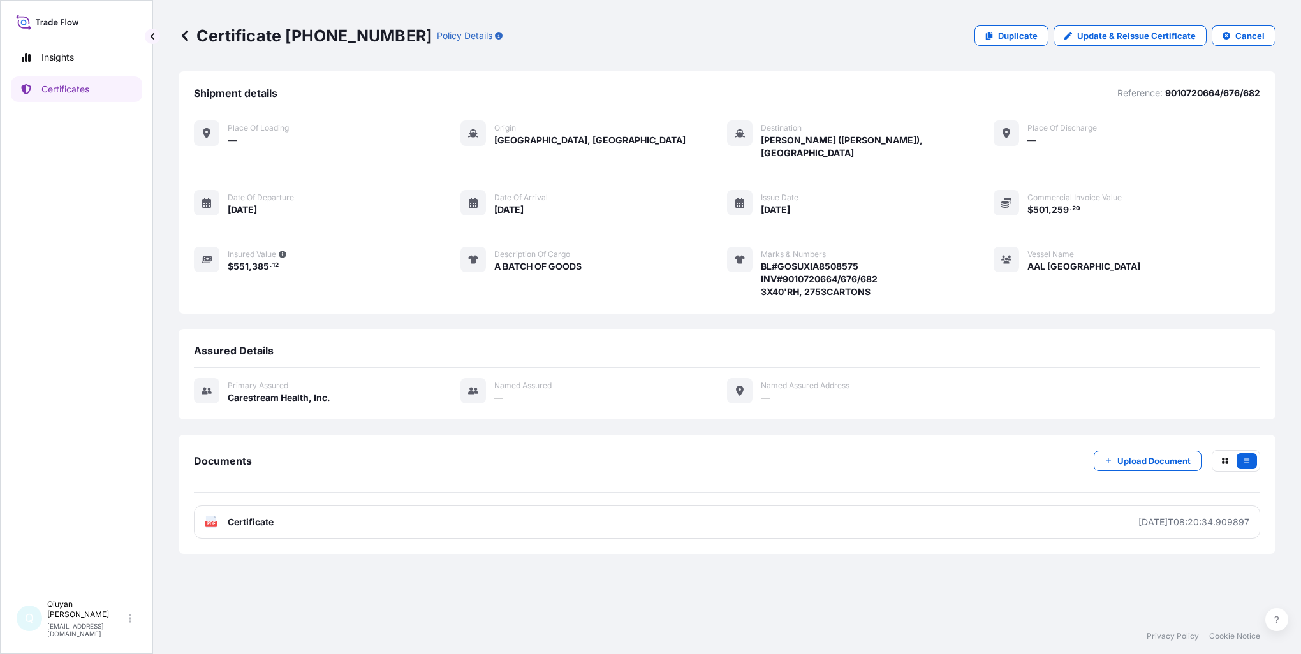
click at [944, 450] on div "Documents Upload Document" at bounding box center [727, 471] width 1066 height 43
